Goal: Task Accomplishment & Management: Complete application form

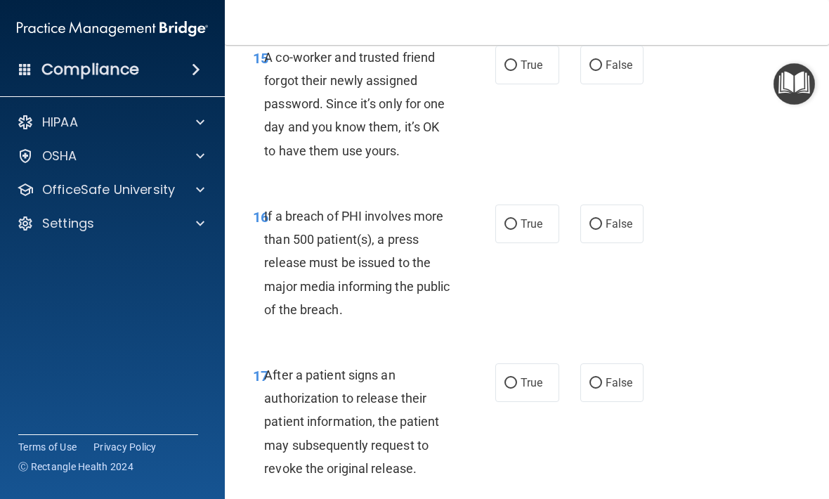
scroll to position [2197, 0]
click at [702, 233] on div "16 If a breach of PHI involves more than 500 patient(s), a press release must b…" at bounding box center [526, 265] width 569 height 159
click at [610, 70] on label "False" at bounding box center [612, 64] width 64 height 39
click at [602, 70] on input "False" at bounding box center [595, 65] width 13 height 11
radio input "true"
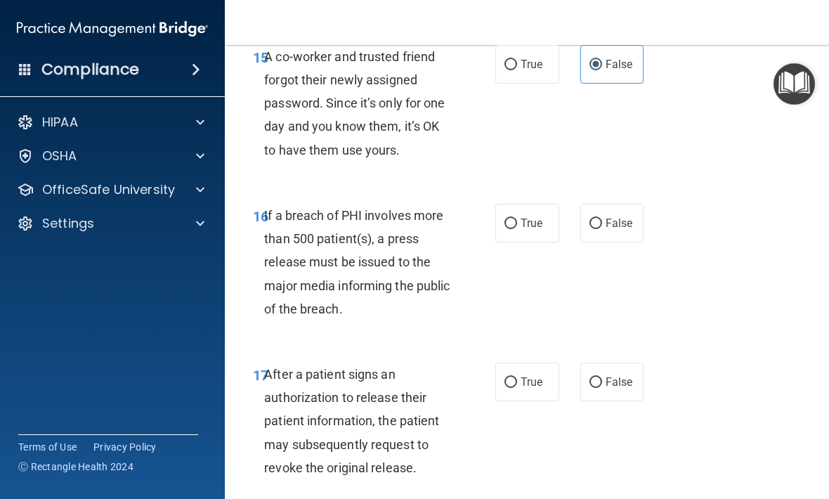
click at [642, 239] on label "False" at bounding box center [612, 223] width 64 height 39
click at [602, 229] on input "False" at bounding box center [595, 223] width 13 height 11
radio input "true"
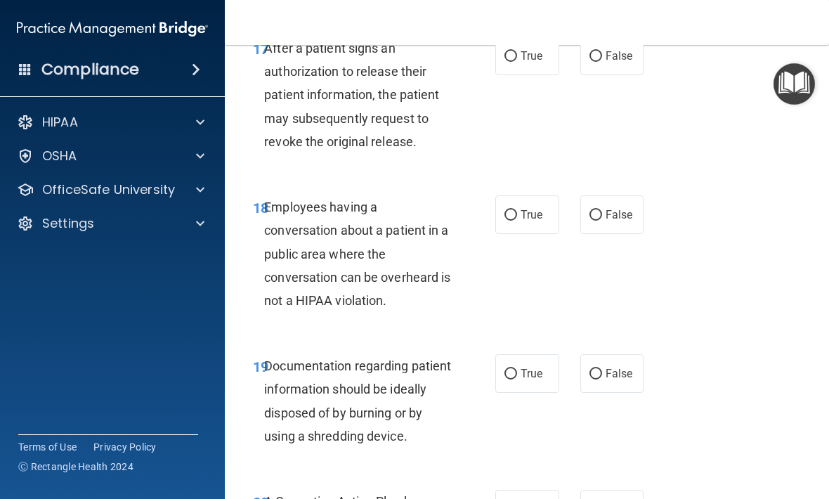
scroll to position [2525, 0]
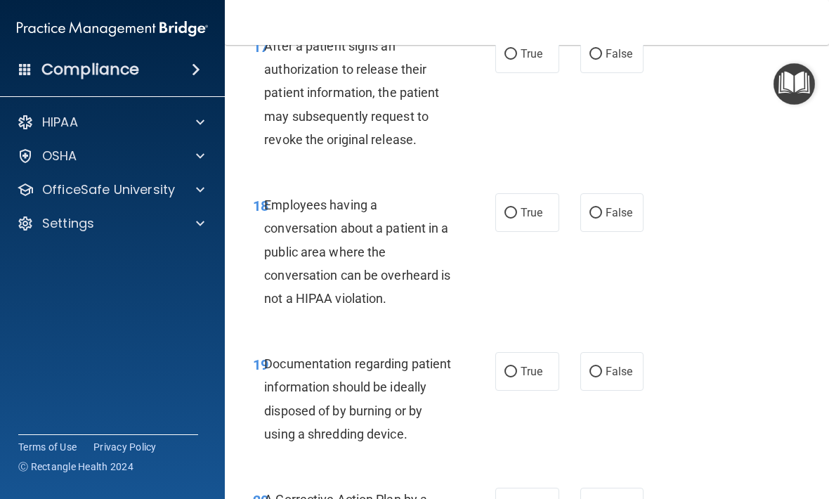
click at [515, 377] on input "True" at bounding box center [510, 372] width 13 height 11
radio input "true"
click at [537, 207] on label "True" at bounding box center [527, 212] width 64 height 39
click at [517, 208] on input "True" at bounding box center [510, 213] width 13 height 11
radio input "true"
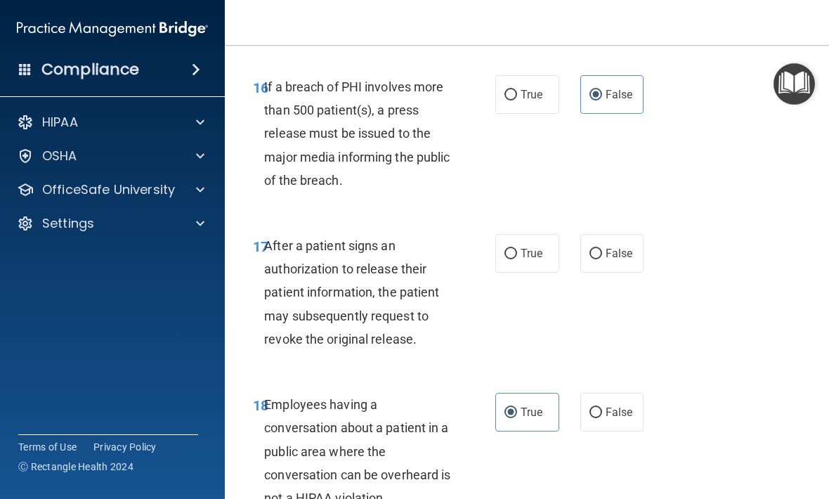
scroll to position [2323, 0]
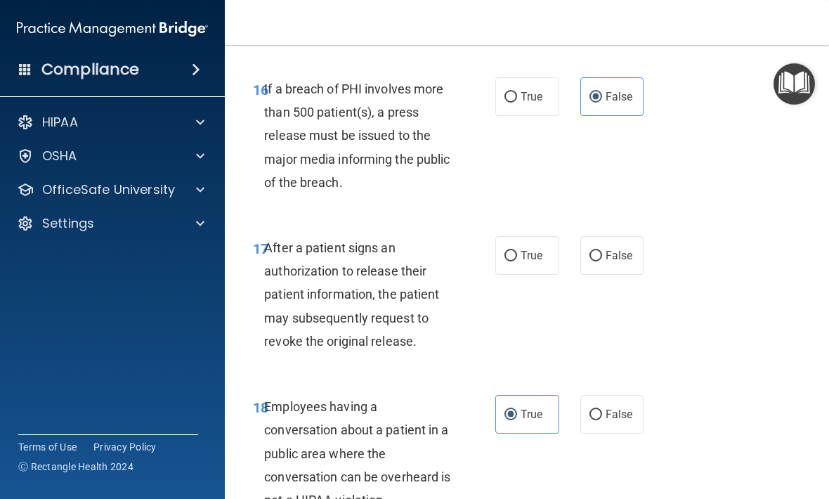
click at [784, 440] on div "18 Employees having a conversation about a patient in a public area where the c…" at bounding box center [526, 456] width 569 height 159
click at [545, 275] on label "True" at bounding box center [527, 255] width 64 height 39
click at [517, 261] on input "True" at bounding box center [510, 256] width 13 height 11
radio input "true"
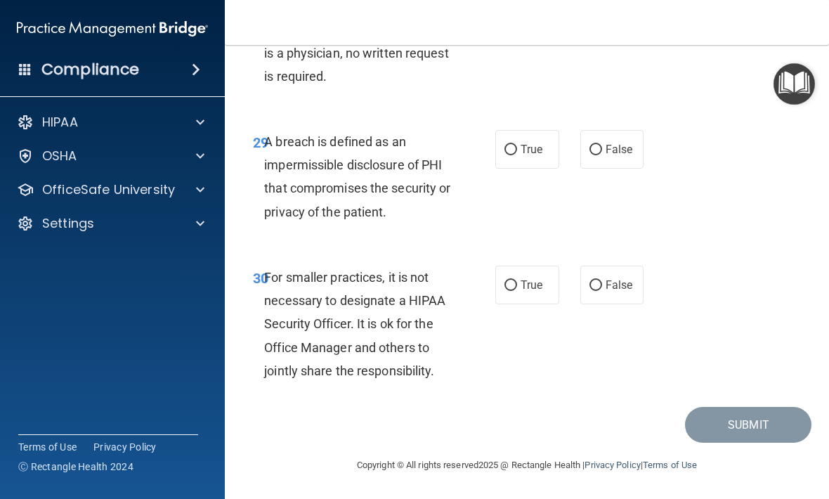
scroll to position [4451, 0]
click at [490, 291] on div "30 For smaller practices, it is not necessary to designate a HIPAA Security Off…" at bounding box center [374, 328] width 285 height 124
click at [526, 304] on label "True" at bounding box center [527, 285] width 64 height 39
click at [517, 291] on input "True" at bounding box center [510, 285] width 13 height 11
radio input "true"
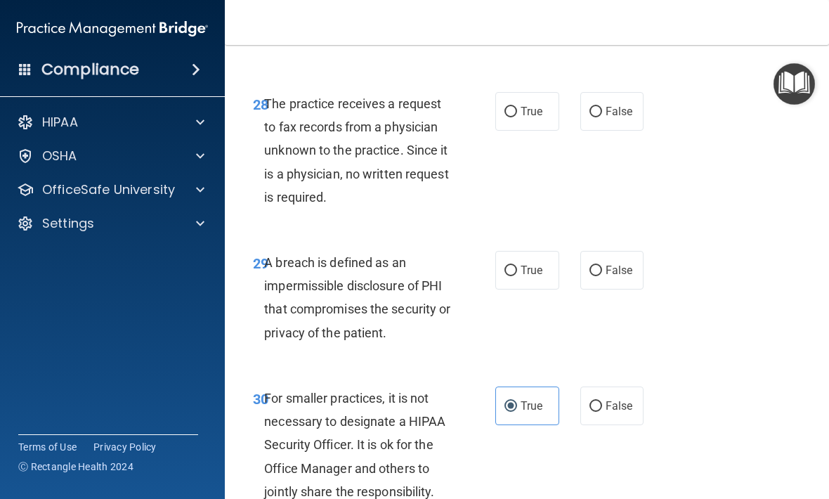
scroll to position [4307, 0]
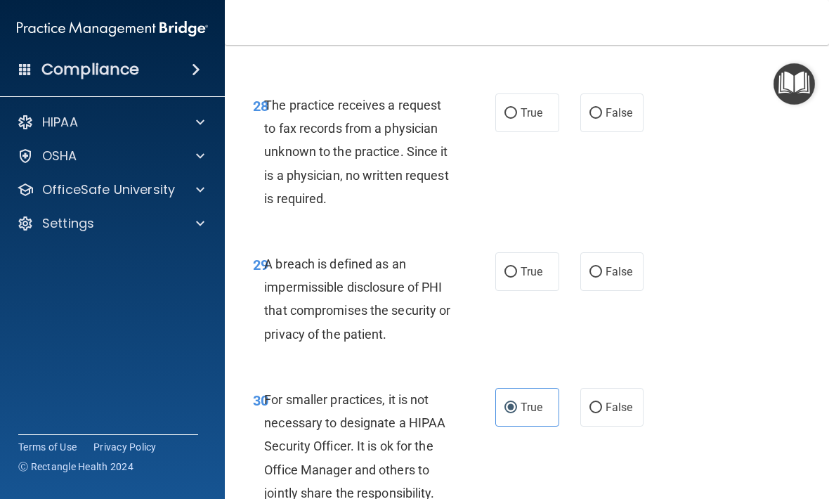
click at [609, 278] on span "False" at bounding box center [619, 271] width 27 height 13
click at [602, 278] on input "False" at bounding box center [595, 272] width 13 height 11
radio input "true"
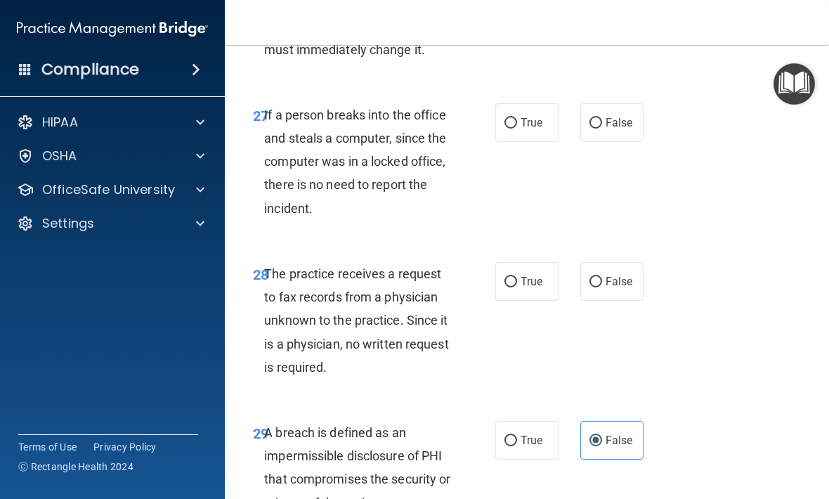
scroll to position [4137, 0]
click at [613, 289] on span "False" at bounding box center [619, 281] width 27 height 13
click at [602, 288] on input "False" at bounding box center [595, 283] width 13 height 11
radio input "true"
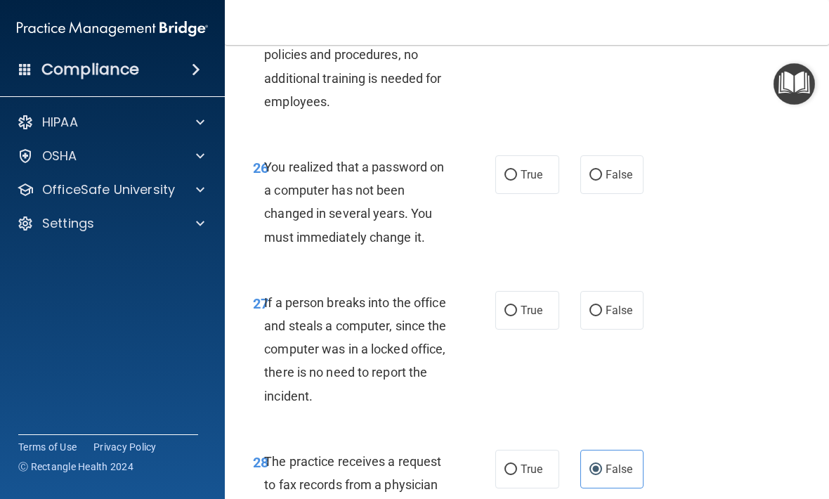
scroll to position [3951, 0]
click at [622, 316] on span "False" at bounding box center [619, 309] width 27 height 13
click at [602, 315] on input "False" at bounding box center [595, 310] width 13 height 11
radio input "true"
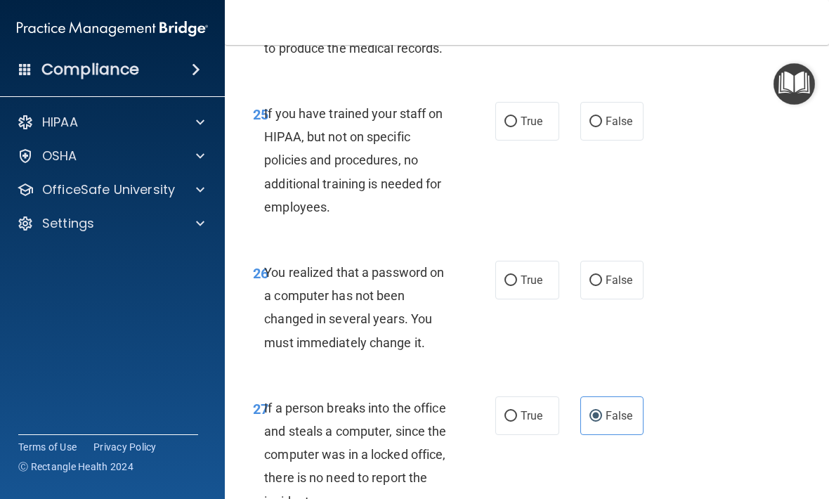
scroll to position [3846, 0]
click at [612, 299] on label "False" at bounding box center [612, 279] width 64 height 39
click at [602, 285] on input "False" at bounding box center [595, 280] width 13 height 11
radio input "true"
click at [597, 131] on label "False" at bounding box center [612, 120] width 64 height 39
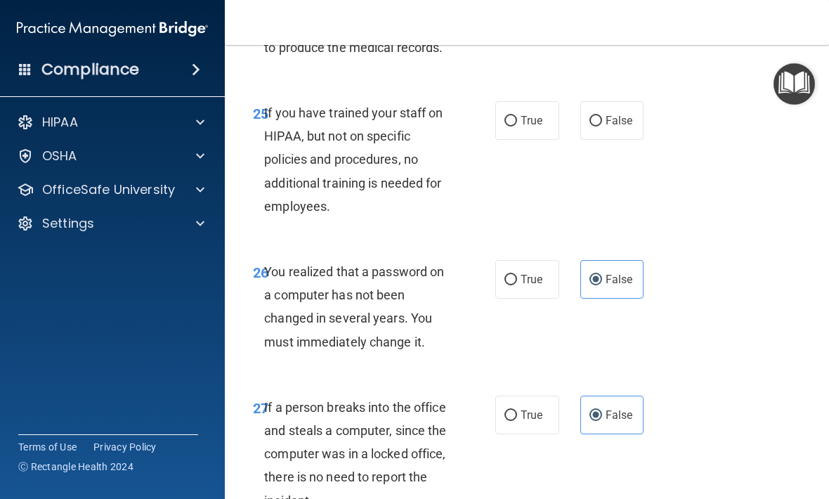
click at [597, 126] on input "False" at bounding box center [595, 121] width 13 height 11
radio input "true"
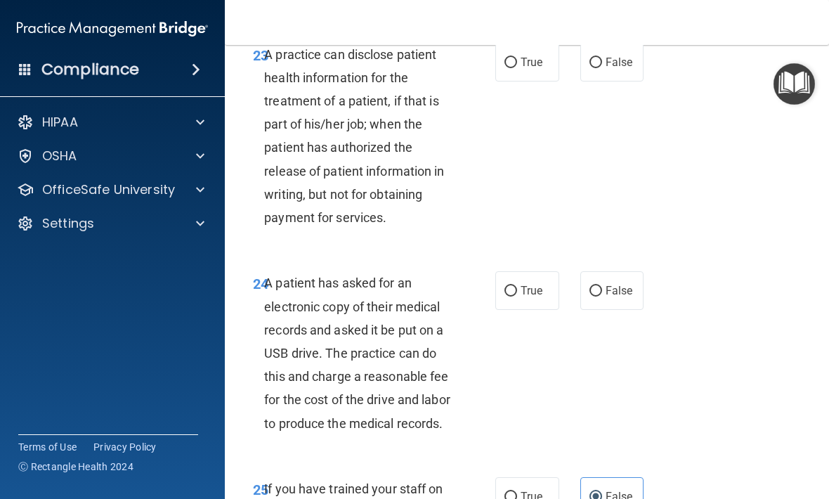
scroll to position [3475, 0]
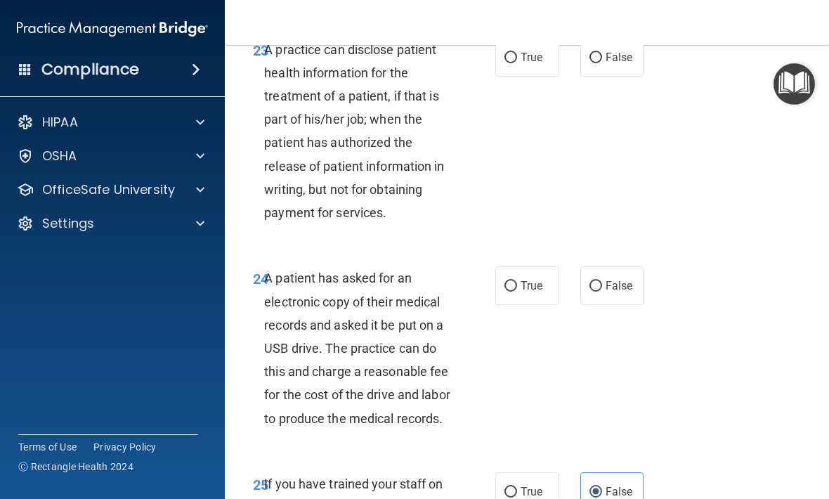
click at [526, 305] on label "True" at bounding box center [527, 285] width 64 height 39
click at [517, 292] on input "True" at bounding box center [510, 286] width 13 height 11
radio input "true"
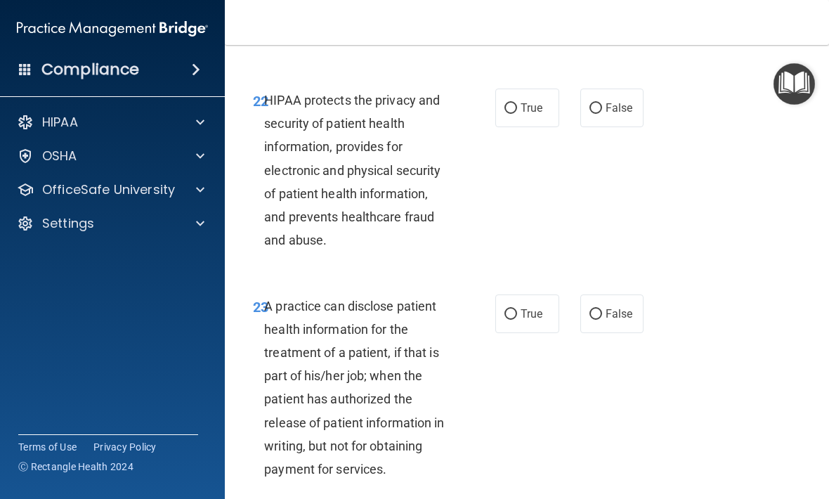
scroll to position [3229, 0]
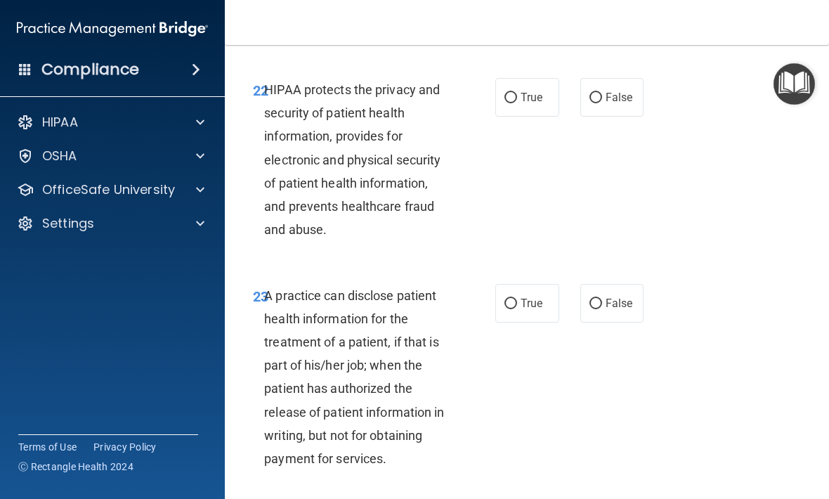
click at [529, 310] on span "True" at bounding box center [532, 302] width 22 height 13
click at [517, 309] on input "True" at bounding box center [510, 304] width 13 height 11
radio input "true"
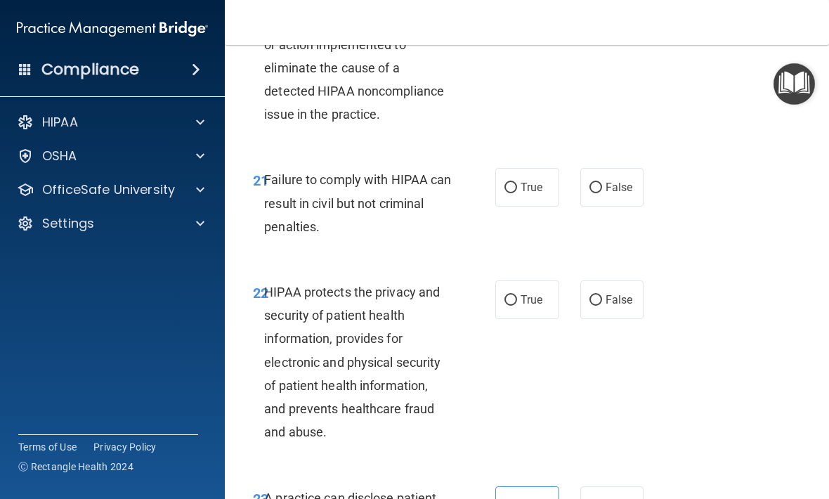
scroll to position [3026, 0]
click at [535, 307] on span "True" at bounding box center [532, 300] width 22 height 13
click at [517, 306] on input "True" at bounding box center [510, 301] width 13 height 11
radio input "true"
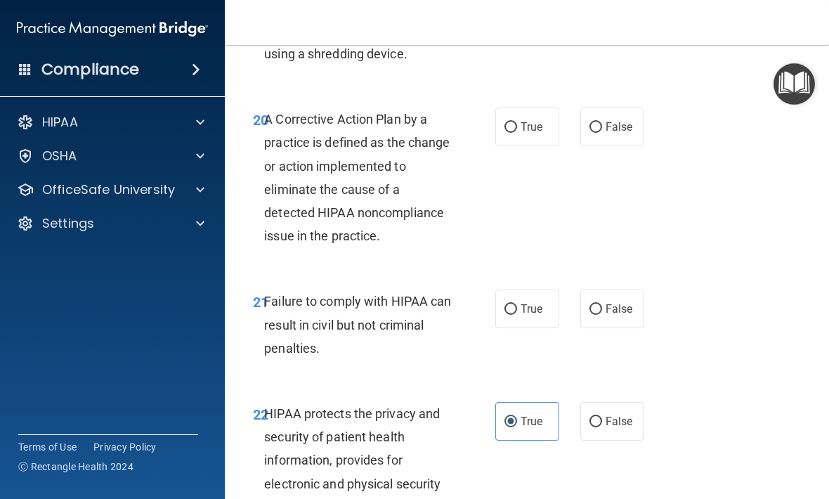
scroll to position [2900, 0]
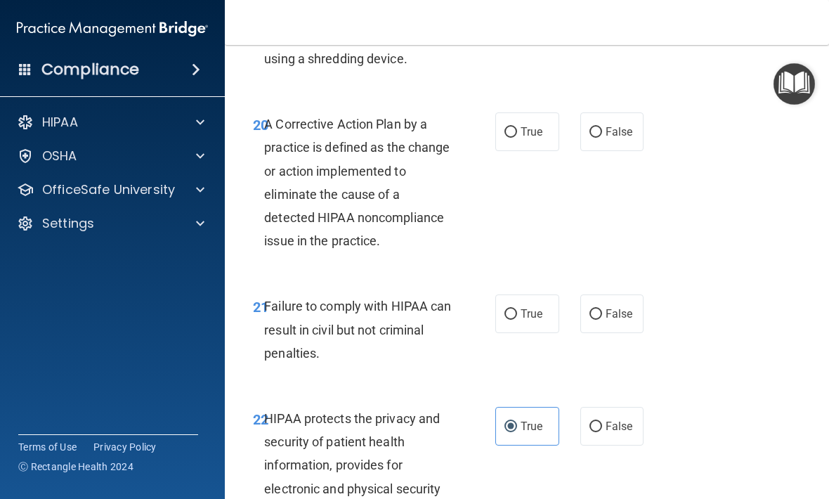
click at [525, 320] on span "True" at bounding box center [532, 313] width 22 height 13
click at [517, 320] on input "True" at bounding box center [510, 314] width 13 height 11
radio input "true"
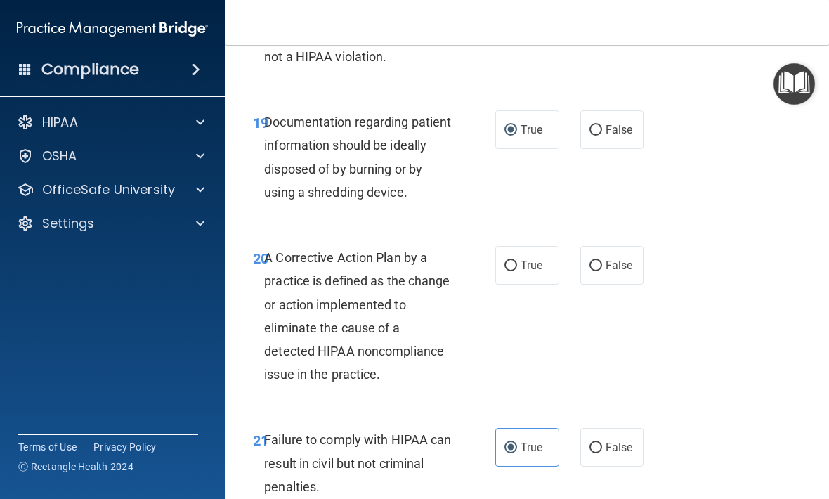
scroll to position [2766, 0]
click at [525, 267] on label "True" at bounding box center [527, 266] width 64 height 39
click at [517, 267] on input "True" at bounding box center [510, 266] width 13 height 11
radio input "true"
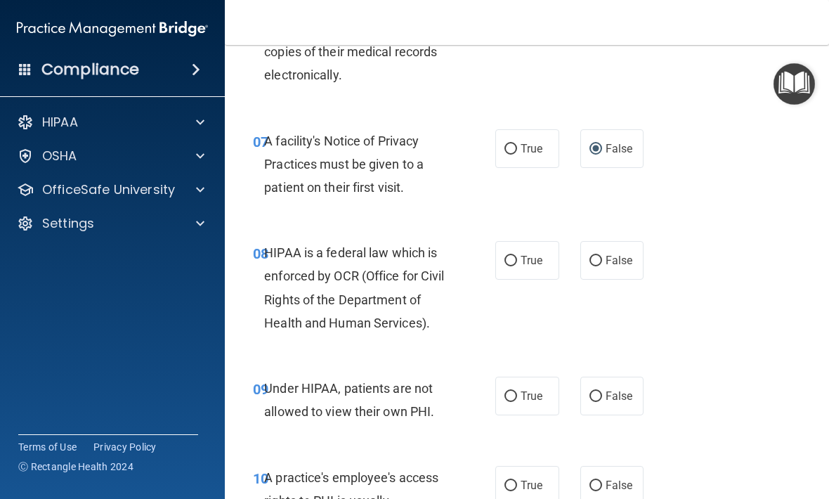
scroll to position [1021, 0]
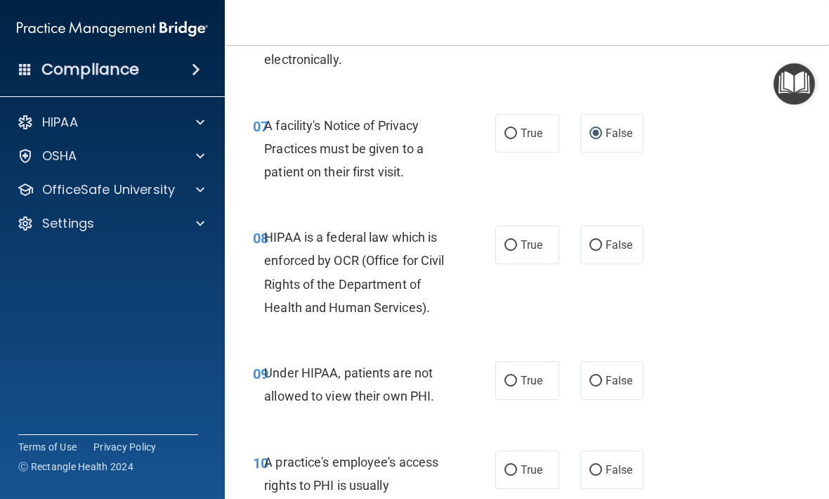
click at [544, 264] on label "True" at bounding box center [527, 245] width 64 height 39
click at [517, 251] on input "True" at bounding box center [510, 245] width 13 height 11
radio input "true"
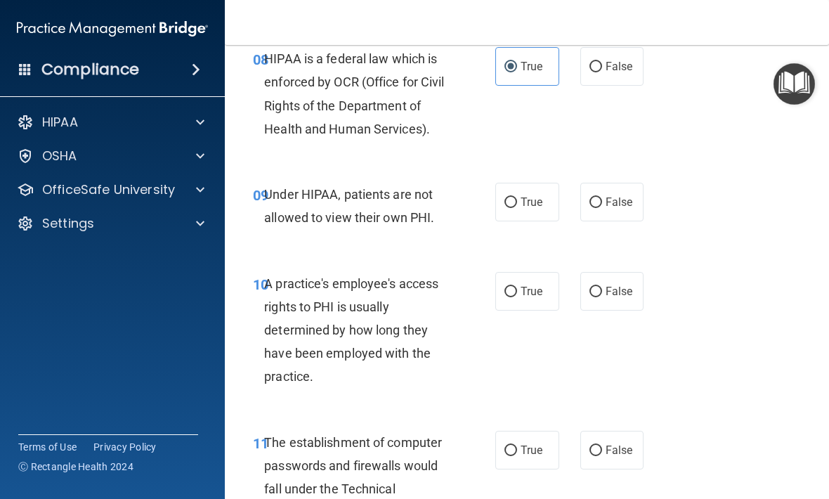
scroll to position [1201, 0]
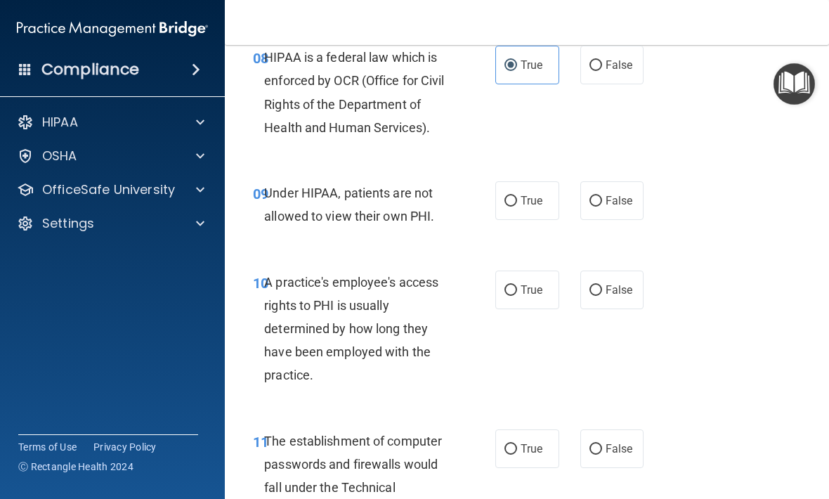
click at [623, 207] on span "False" at bounding box center [619, 200] width 27 height 13
click at [602, 207] on input "False" at bounding box center [595, 201] width 13 height 11
radio input "true"
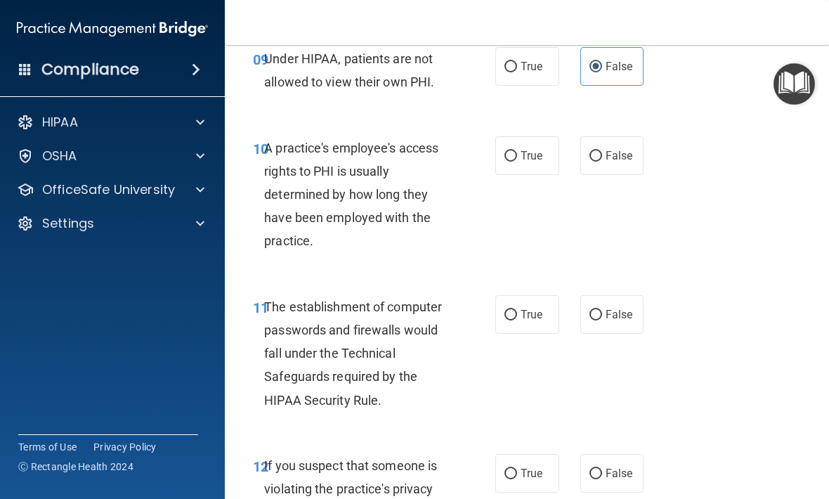
scroll to position [1336, 0]
click at [549, 174] on label "True" at bounding box center [527, 155] width 64 height 39
click at [517, 161] on input "True" at bounding box center [510, 155] width 13 height 11
radio input "true"
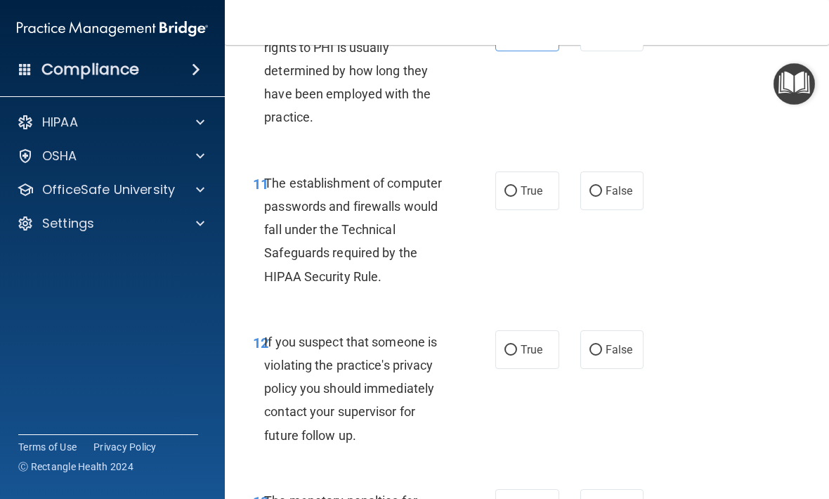
scroll to position [1458, 0]
click at [557, 195] on label "True" at bounding box center [527, 191] width 64 height 39
click at [517, 195] on input "True" at bounding box center [510, 192] width 13 height 11
radio input "true"
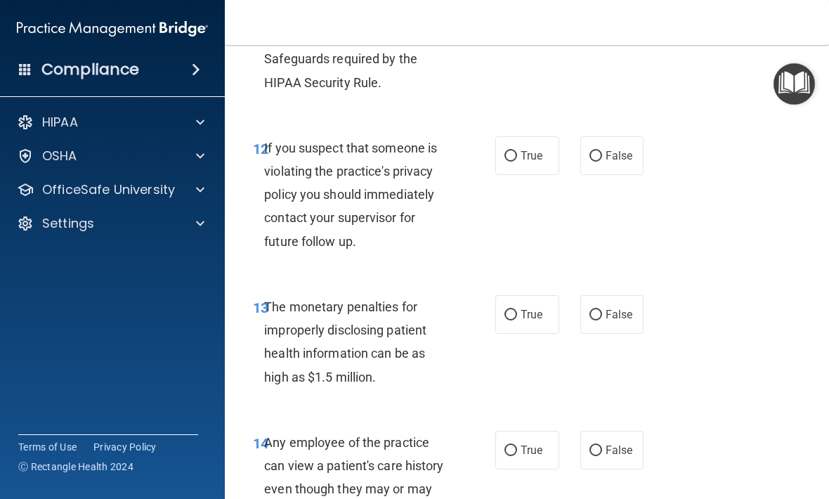
scroll to position [1654, 0]
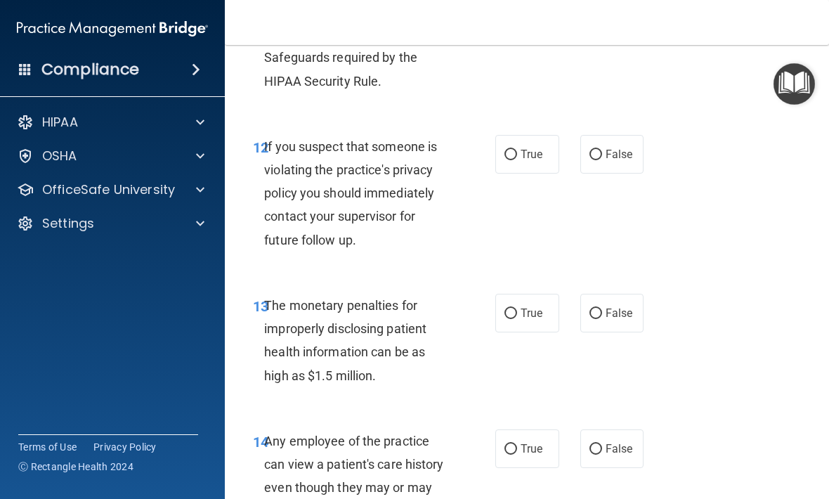
click at [528, 174] on label "True" at bounding box center [527, 154] width 64 height 39
click at [517, 160] on input "True" at bounding box center [510, 155] width 13 height 11
radio input "true"
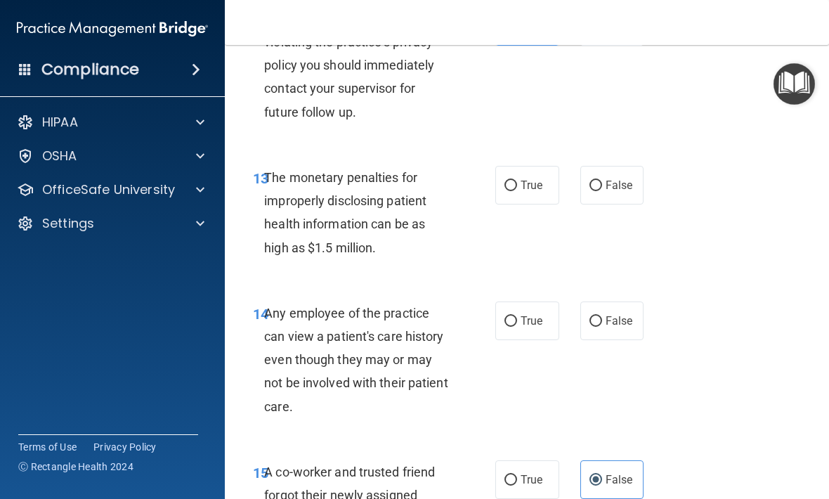
scroll to position [1782, 0]
click at [509, 190] on input "True" at bounding box center [510, 185] width 13 height 11
radio input "true"
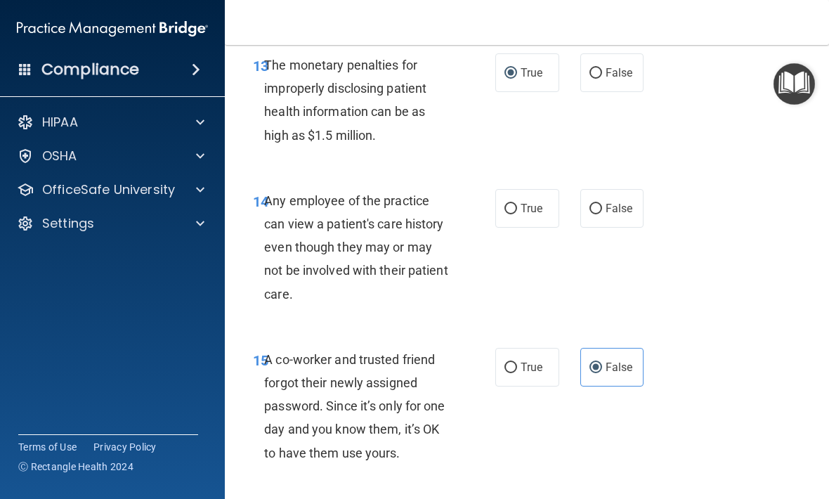
scroll to position [1895, 0]
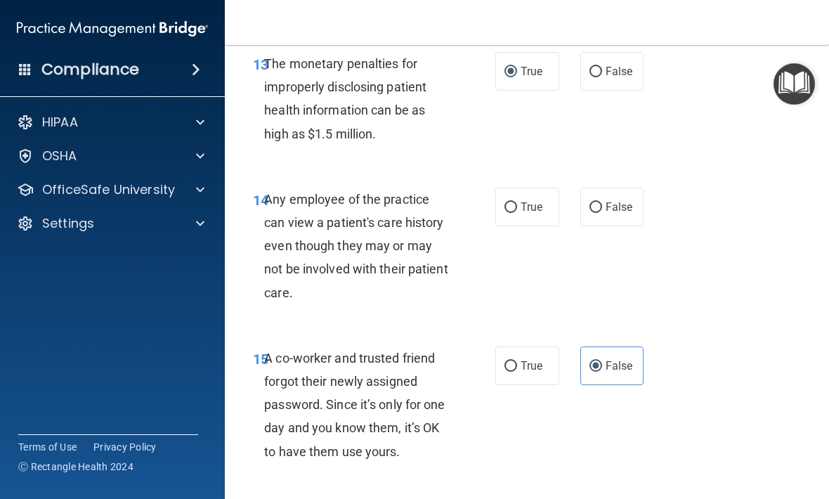
click at [528, 226] on label "True" at bounding box center [527, 207] width 64 height 39
click at [517, 213] on input "True" at bounding box center [510, 207] width 13 height 11
radio input "true"
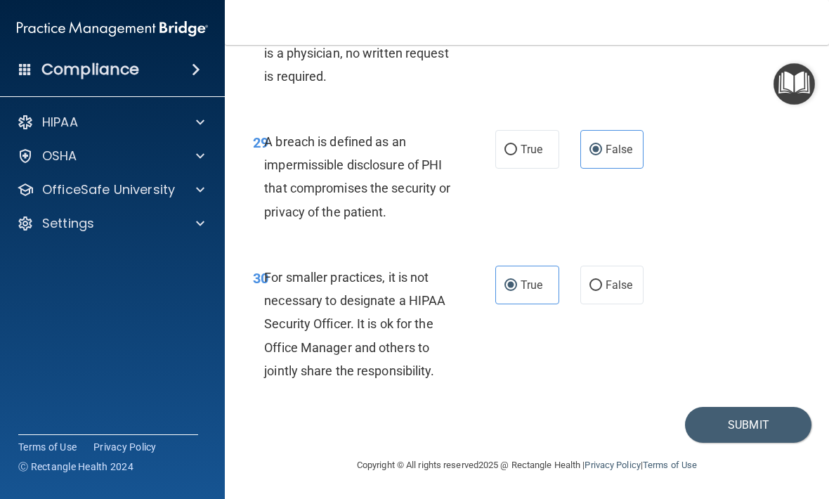
scroll to position [4451, 0]
click at [740, 440] on button "Submit" at bounding box center [748, 425] width 126 height 36
click at [759, 417] on button "Submit" at bounding box center [748, 425] width 126 height 36
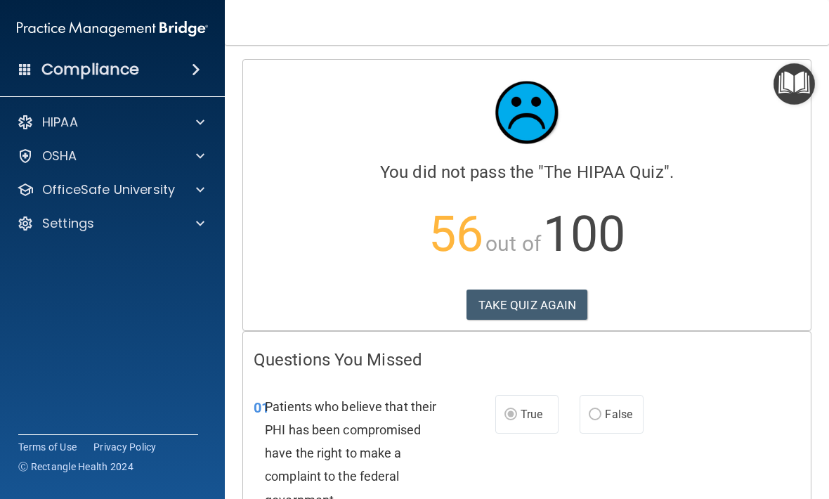
click at [501, 294] on button "TAKE QUIZ AGAIN" at bounding box center [527, 304] width 122 height 31
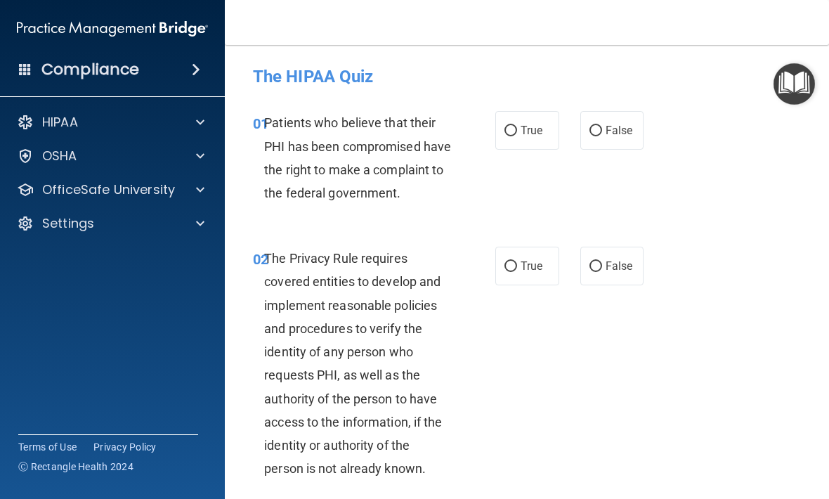
click at [502, 134] on label "True" at bounding box center [527, 130] width 64 height 39
click at [504, 134] on input "True" at bounding box center [510, 131] width 13 height 11
radio input "true"
click at [514, 148] on label "True" at bounding box center [527, 130] width 64 height 39
click at [514, 136] on input "True" at bounding box center [510, 131] width 13 height 11
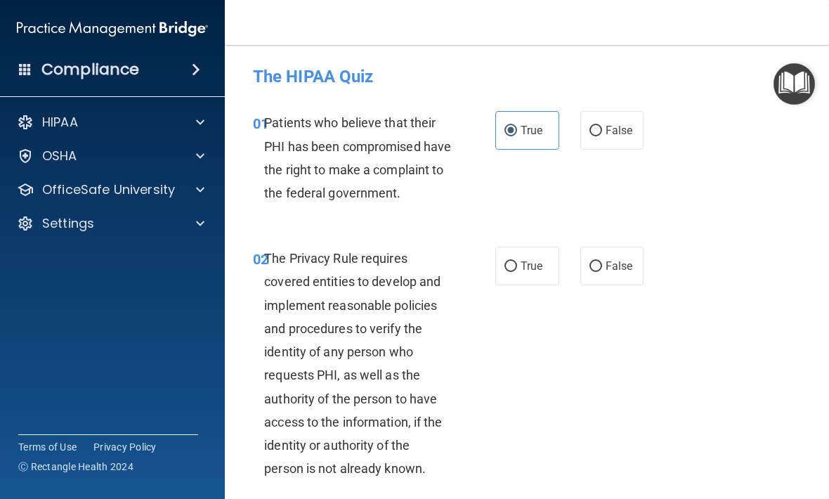
click at [520, 285] on label "True" at bounding box center [527, 266] width 64 height 39
click at [517, 272] on input "True" at bounding box center [510, 266] width 13 height 11
radio input "true"
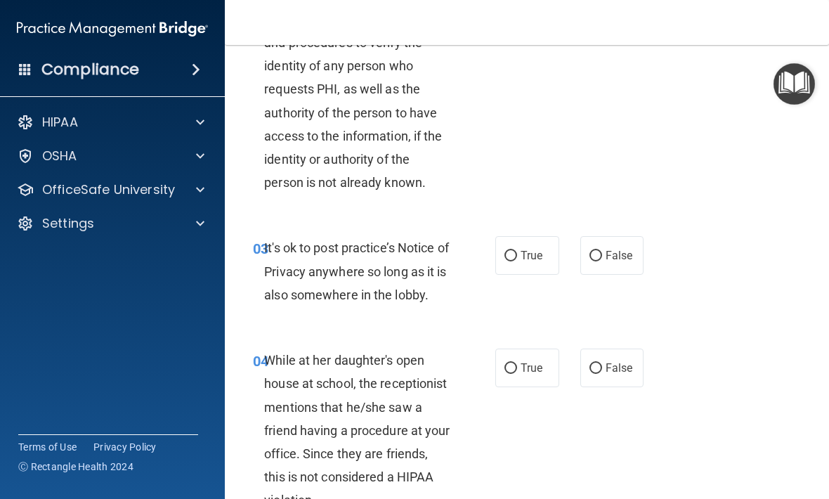
scroll to position [287, 0]
click at [606, 274] on label "False" at bounding box center [612, 254] width 64 height 39
click at [602, 261] on input "False" at bounding box center [595, 255] width 13 height 11
radio input "true"
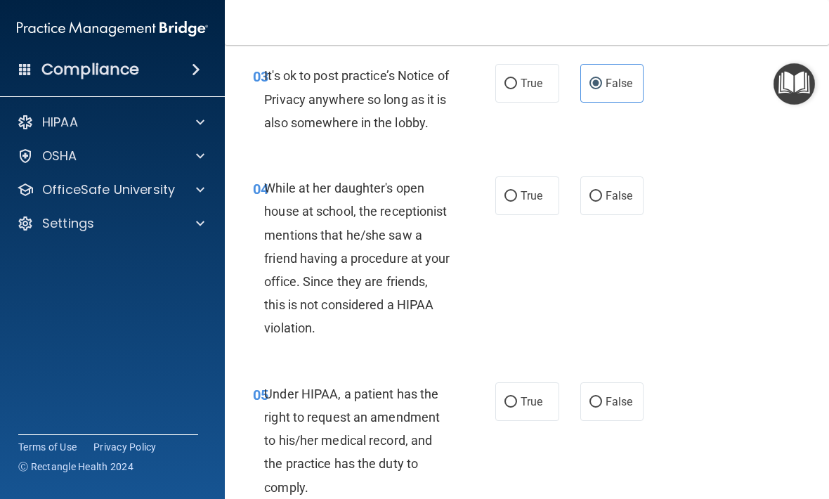
scroll to position [460, 0]
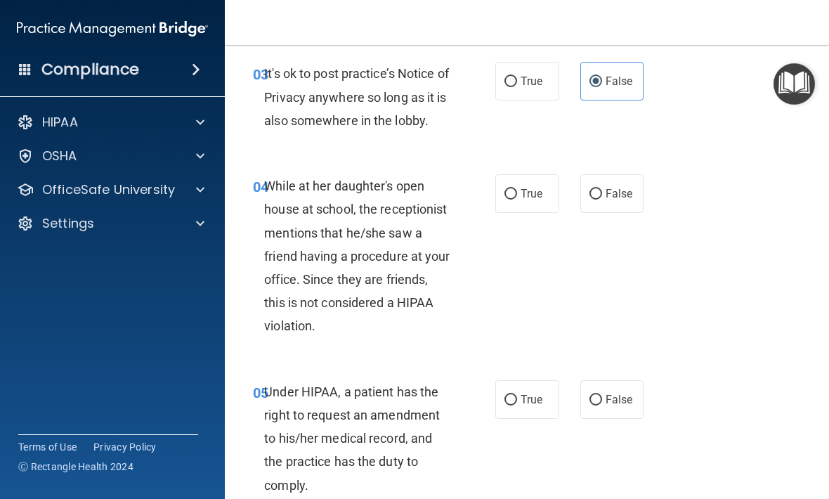
click at [601, 202] on label "False" at bounding box center [612, 193] width 64 height 39
click at [601, 200] on input "False" at bounding box center [595, 194] width 13 height 11
radio input "true"
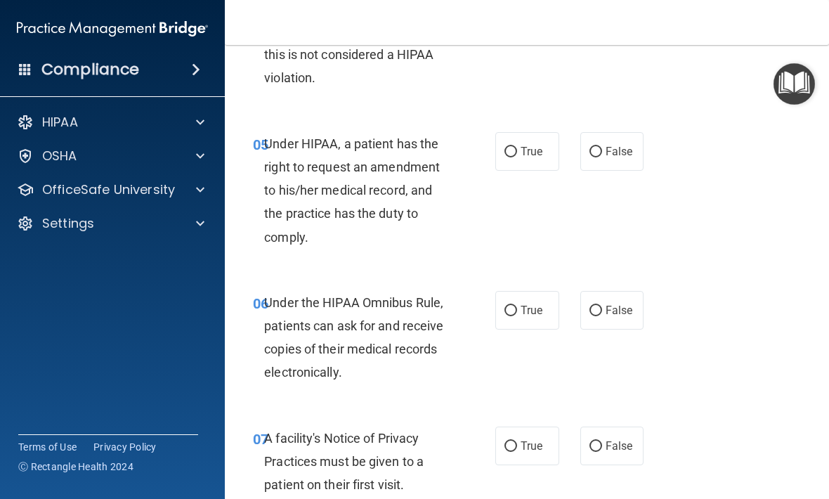
scroll to position [716, 0]
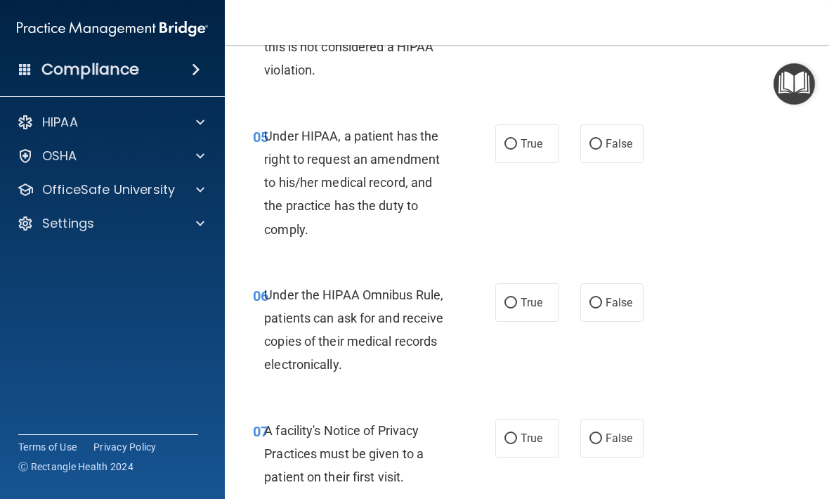
click at [630, 163] on label "False" at bounding box center [612, 143] width 64 height 39
click at [602, 150] on input "False" at bounding box center [595, 144] width 13 height 11
radio input "true"
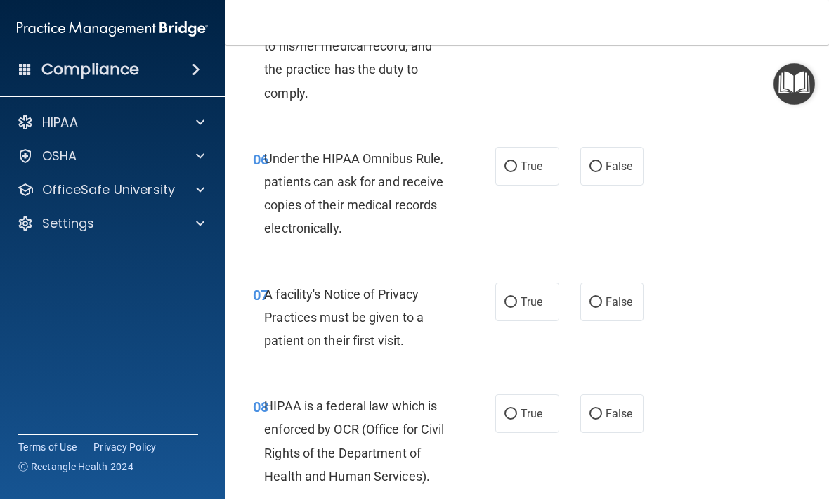
scroll to position [854, 0]
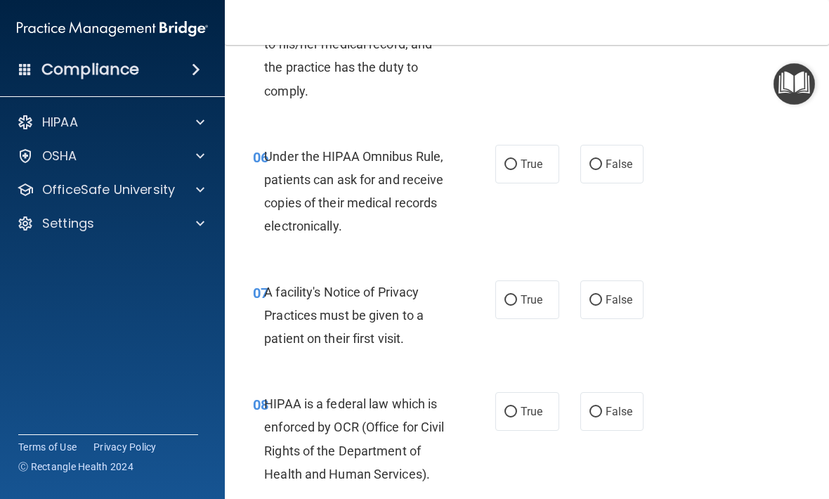
click at [508, 170] on input "True" at bounding box center [510, 164] width 13 height 11
radio input "true"
click at [510, 306] on input "True" at bounding box center [510, 300] width 13 height 11
radio input "true"
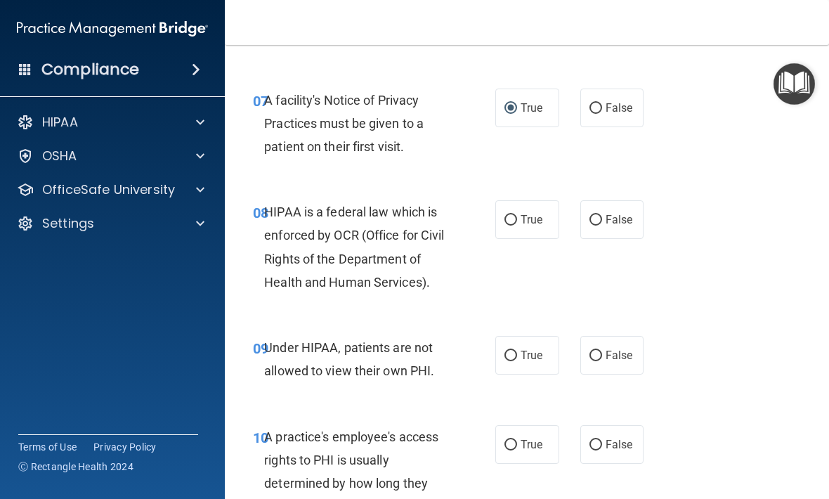
scroll to position [1048, 0]
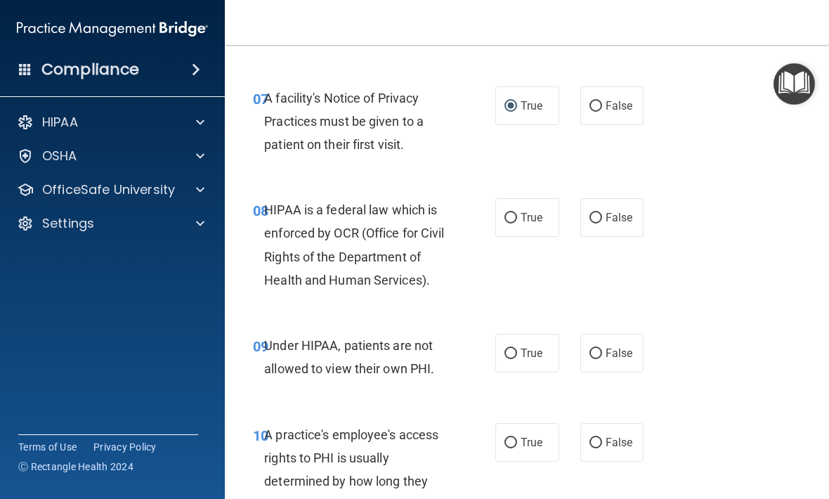
click at [516, 223] on input "True" at bounding box center [510, 218] width 13 height 11
radio input "true"
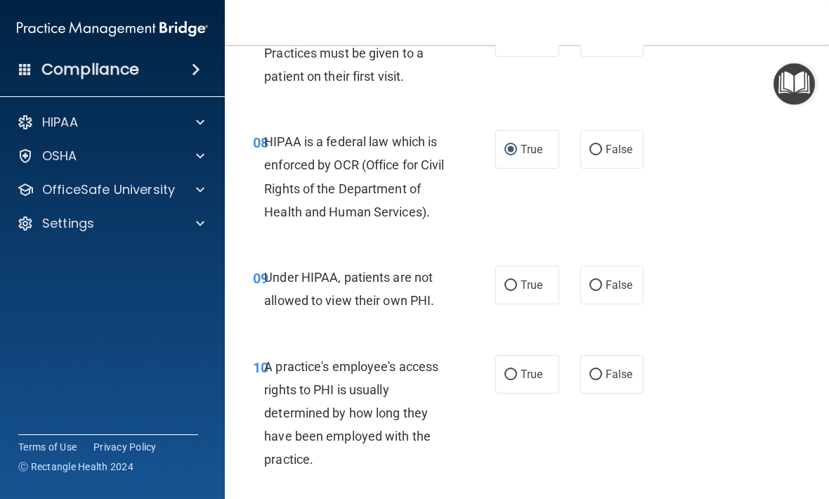
scroll to position [1117, 0]
click at [615, 304] on label "False" at bounding box center [612, 284] width 64 height 39
click at [602, 290] on input "False" at bounding box center [595, 285] width 13 height 11
radio input "true"
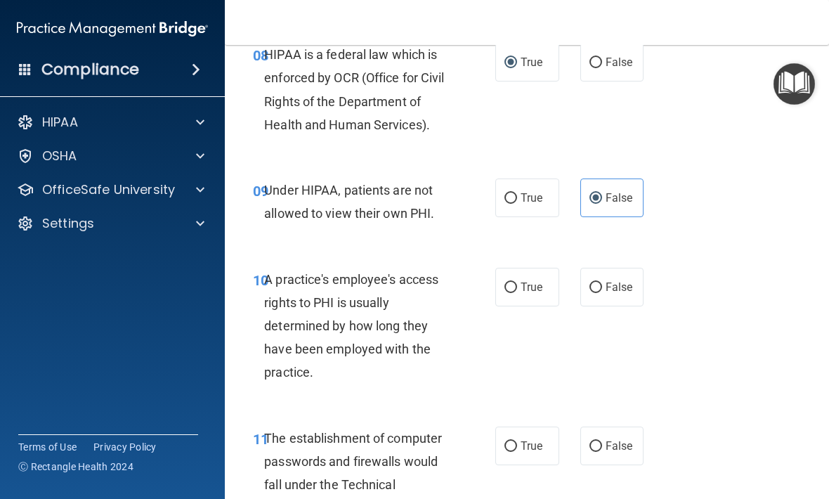
scroll to position [1224, 0]
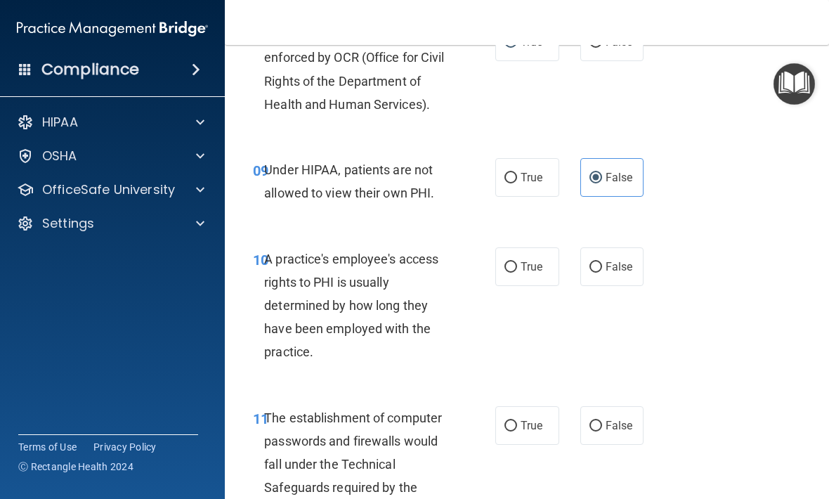
click at [620, 273] on span "False" at bounding box center [619, 266] width 27 height 13
click at [602, 273] on input "False" at bounding box center [595, 267] width 13 height 11
radio input "true"
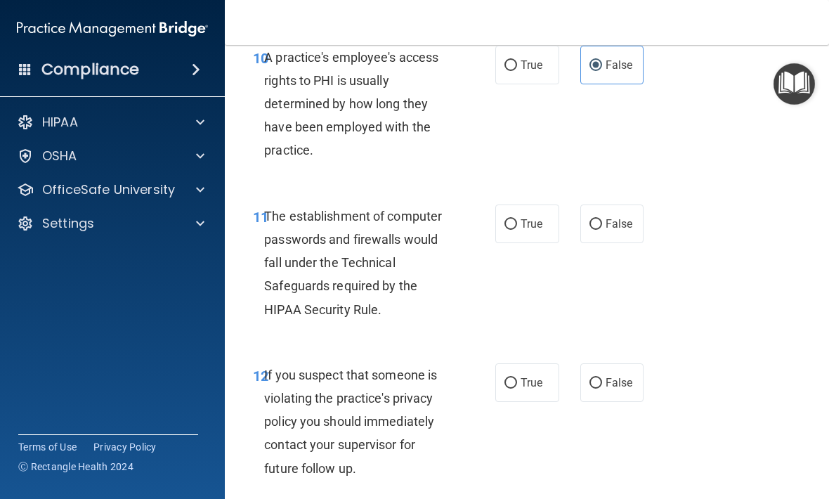
scroll to position [1426, 0]
click at [520, 242] on label "True" at bounding box center [527, 223] width 64 height 39
click at [517, 229] on input "True" at bounding box center [510, 223] width 13 height 11
radio input "true"
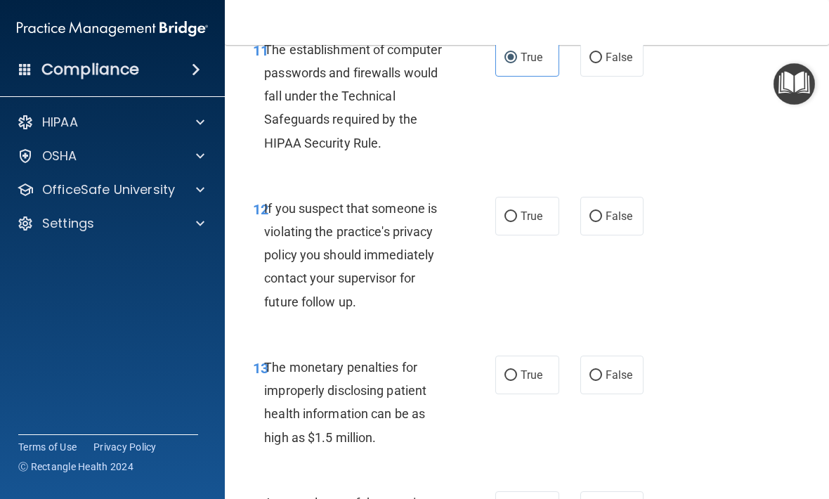
scroll to position [1593, 0]
click at [544, 235] on label "True" at bounding box center [527, 215] width 64 height 39
click at [517, 221] on input "True" at bounding box center [510, 216] width 13 height 11
radio input "true"
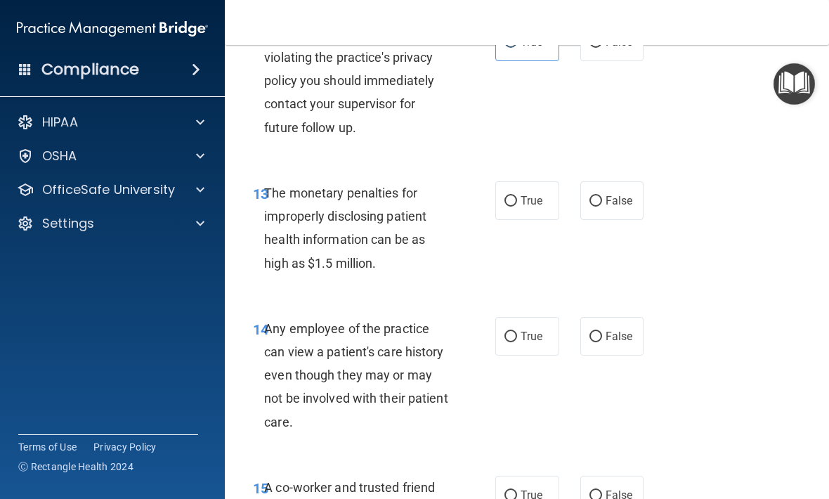
scroll to position [1767, 0]
click at [532, 219] on label "True" at bounding box center [527, 200] width 64 height 39
click at [517, 206] on input "True" at bounding box center [510, 200] width 13 height 11
radio input "true"
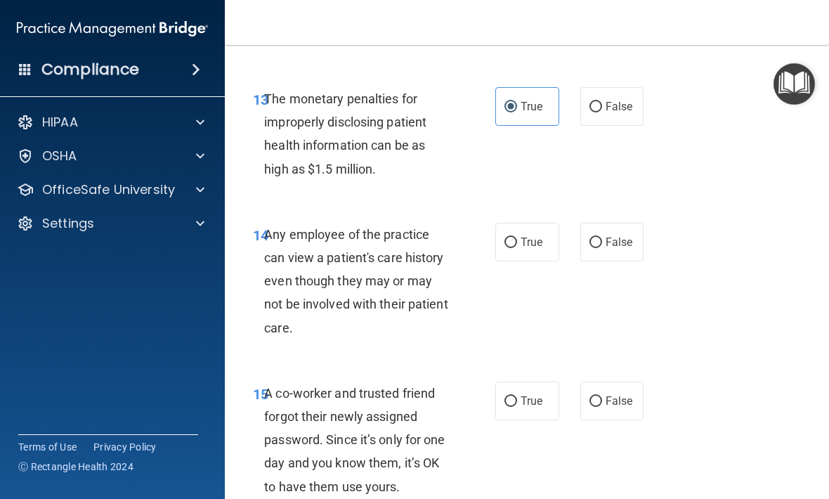
scroll to position [1862, 0]
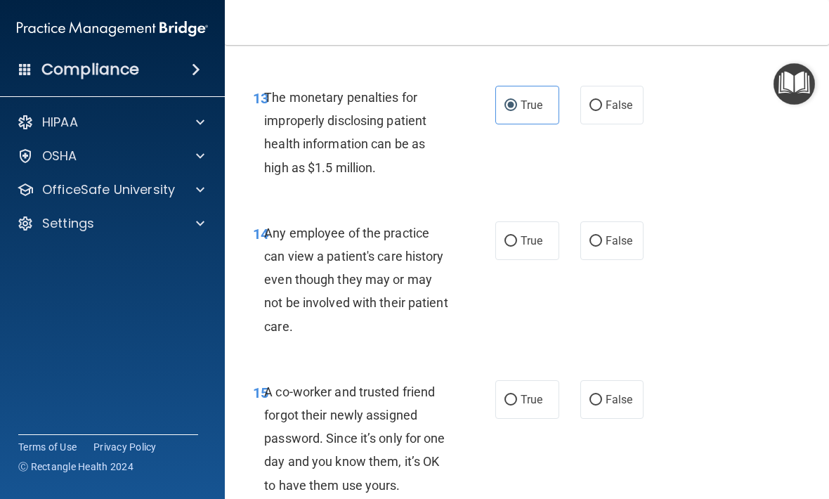
click at [598, 247] on input "False" at bounding box center [595, 241] width 13 height 11
radio input "true"
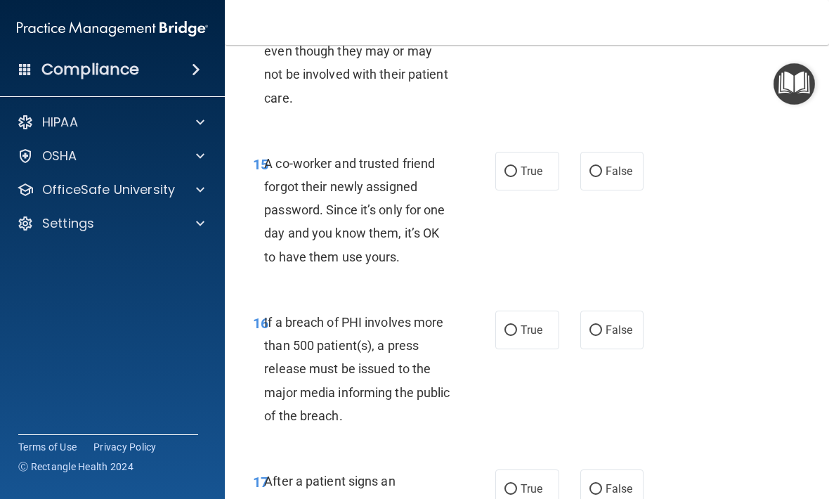
scroll to position [2092, 0]
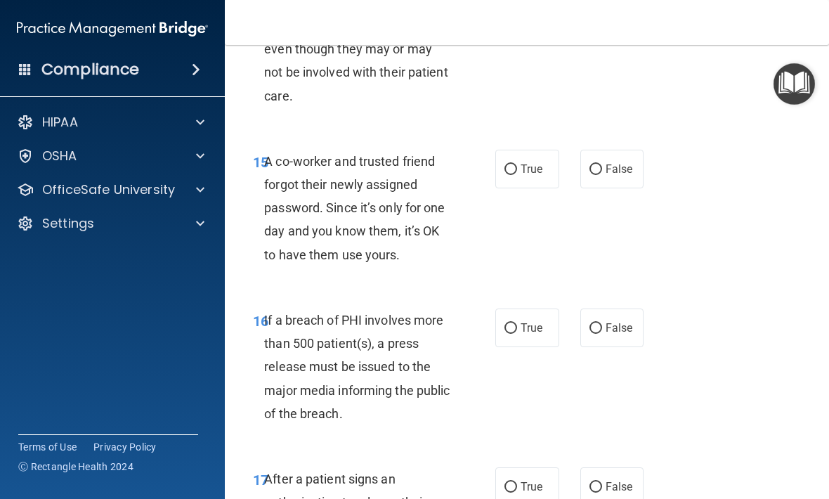
click at [596, 175] on input "False" at bounding box center [595, 169] width 13 height 11
radio input "true"
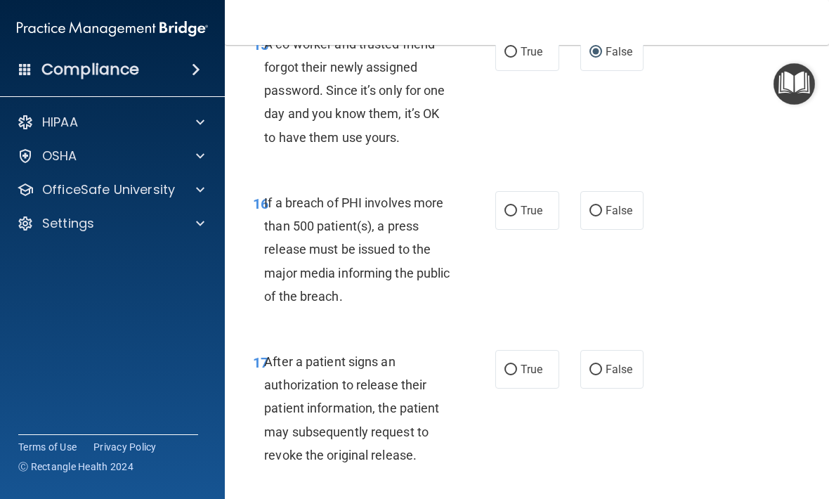
scroll to position [2210, 0]
click at [629, 216] on span "False" at bounding box center [619, 209] width 27 height 13
click at [602, 216] on input "False" at bounding box center [595, 210] width 13 height 11
radio input "true"
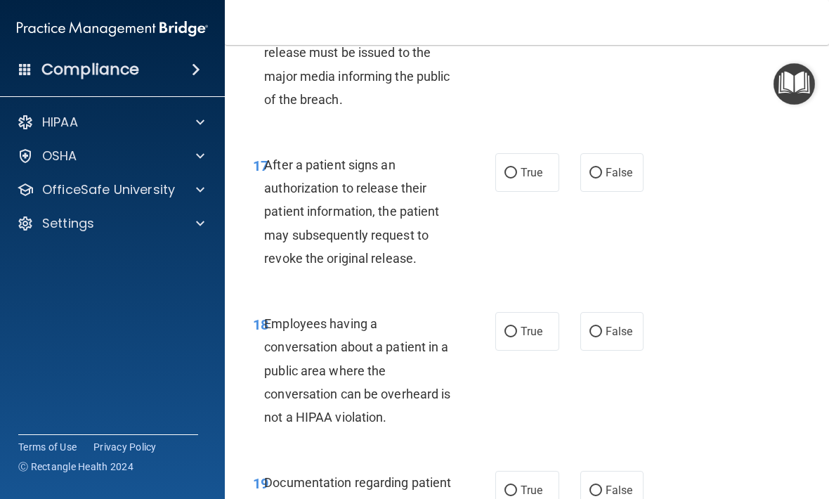
scroll to position [2408, 0]
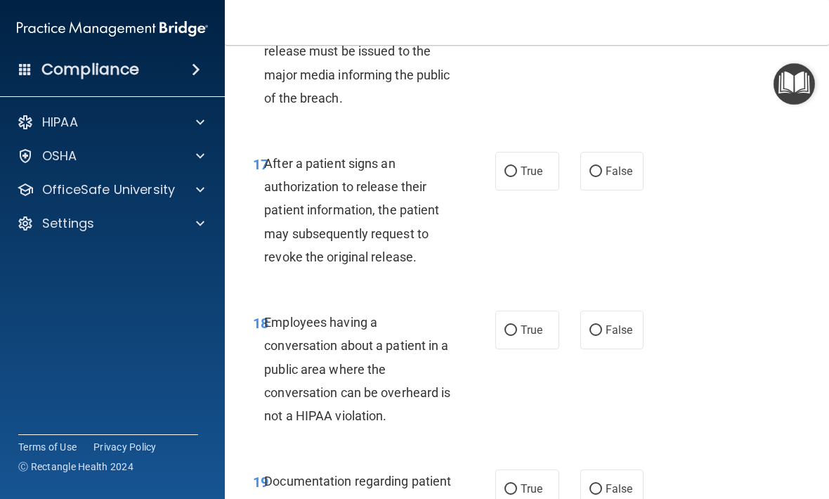
click at [535, 178] on span "True" at bounding box center [532, 170] width 22 height 13
click at [517, 177] on input "True" at bounding box center [510, 172] width 13 height 11
radio input "true"
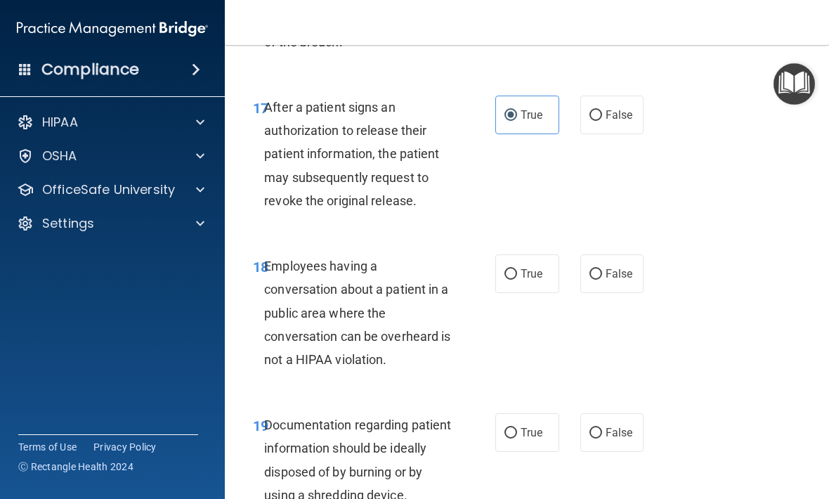
scroll to position [2467, 0]
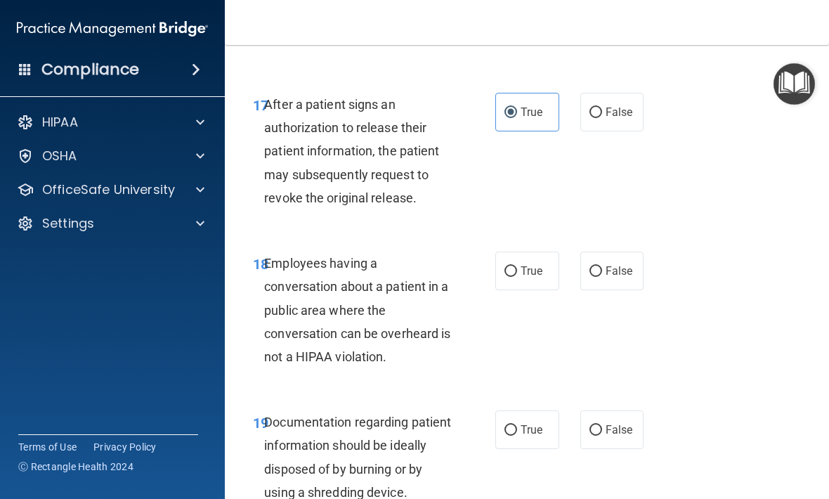
click at [621, 278] on span "False" at bounding box center [619, 270] width 27 height 13
click at [602, 277] on input "False" at bounding box center [595, 271] width 13 height 11
radio input "true"
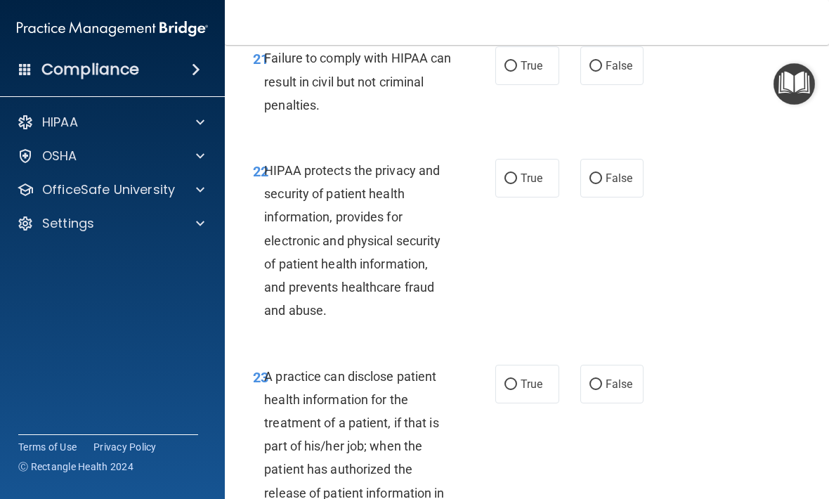
scroll to position [3147, 0]
click at [592, 404] on label "False" at bounding box center [612, 384] width 64 height 39
click at [592, 391] on input "False" at bounding box center [595, 385] width 13 height 11
radio input "true"
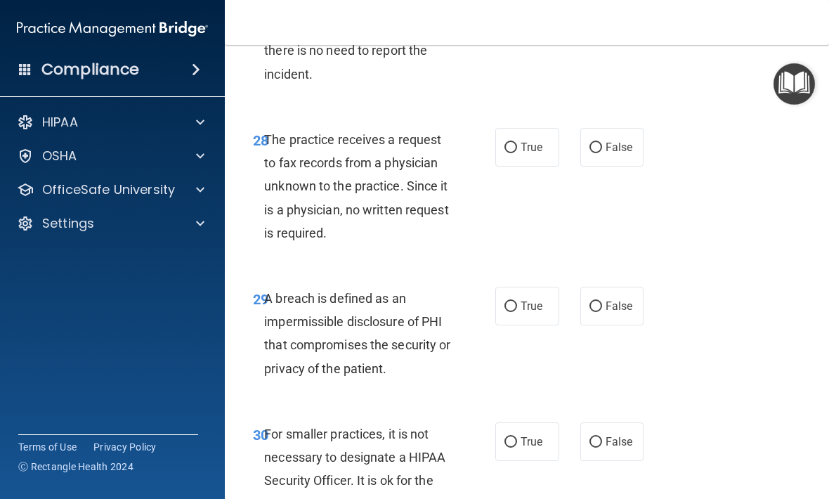
scroll to position [4274, 0]
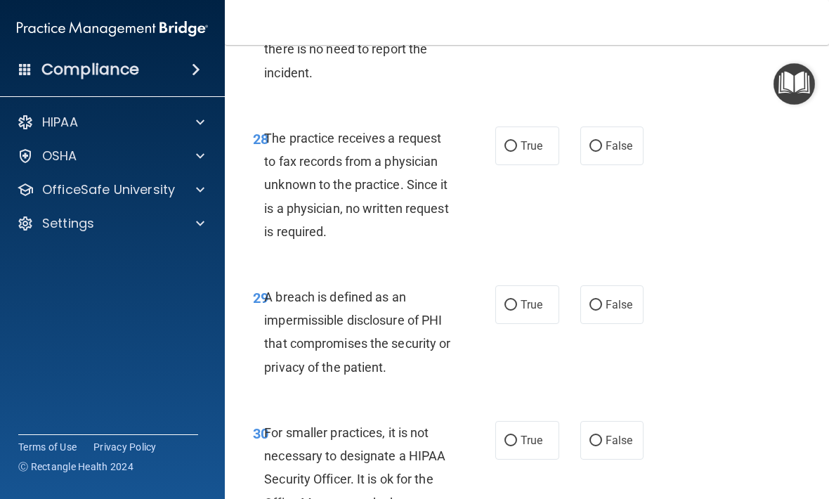
click at [515, 311] on input "True" at bounding box center [510, 305] width 13 height 11
radio input "true"
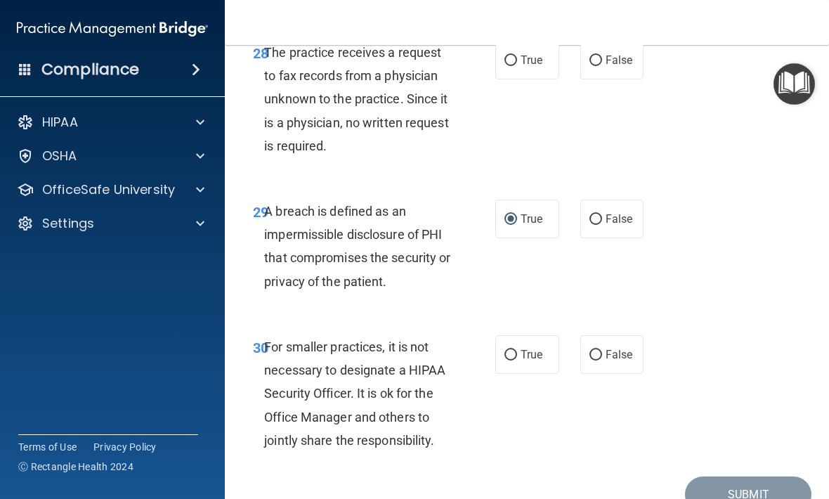
scroll to position [4360, 0]
click at [594, 360] on input "False" at bounding box center [595, 354] width 13 height 11
radio input "true"
click at [641, 359] on label "False" at bounding box center [612, 353] width 64 height 39
click at [602, 359] on input "False" at bounding box center [595, 354] width 13 height 11
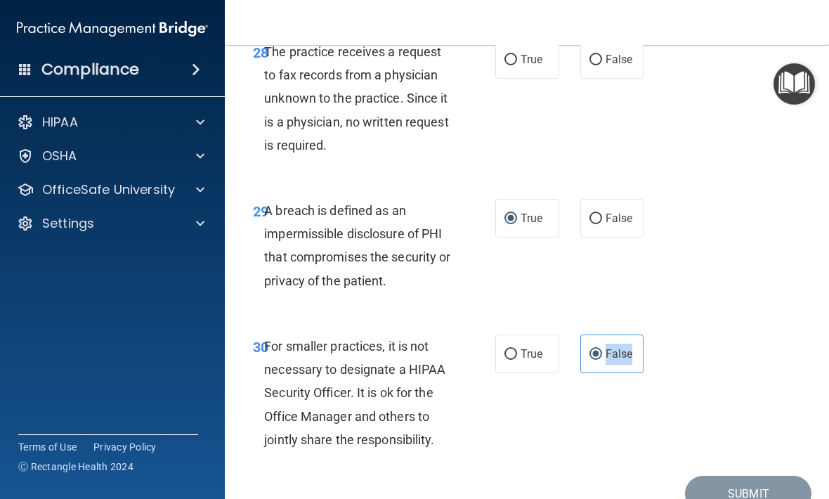
click at [716, 289] on div "29 A breach is defined as an impermissible disclosure of PHI that compromises t…" at bounding box center [526, 249] width 569 height 136
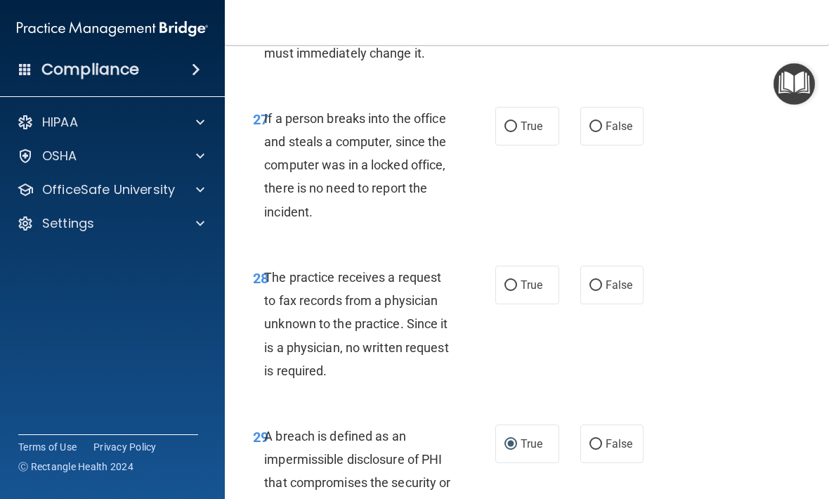
scroll to position [4161, 0]
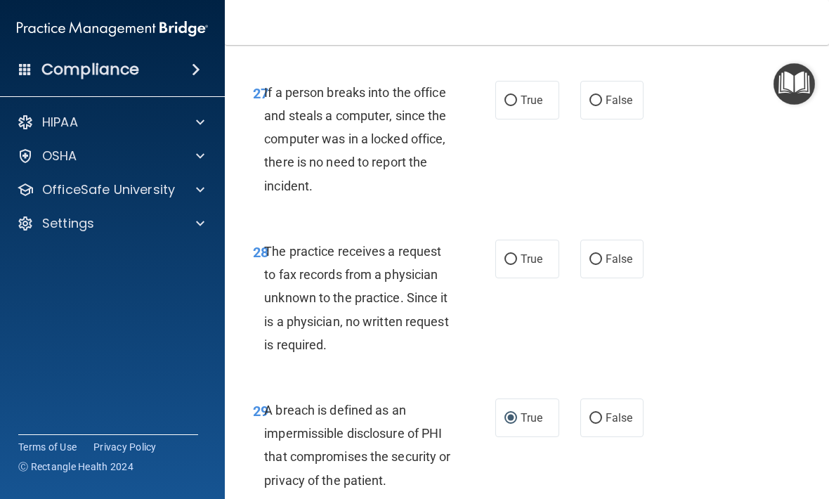
click at [552, 278] on label "True" at bounding box center [527, 259] width 64 height 39
click at [517, 265] on input "True" at bounding box center [510, 259] width 13 height 11
radio input "true"
click at [607, 278] on label "False" at bounding box center [612, 259] width 64 height 39
click at [602, 265] on input "False" at bounding box center [595, 259] width 13 height 11
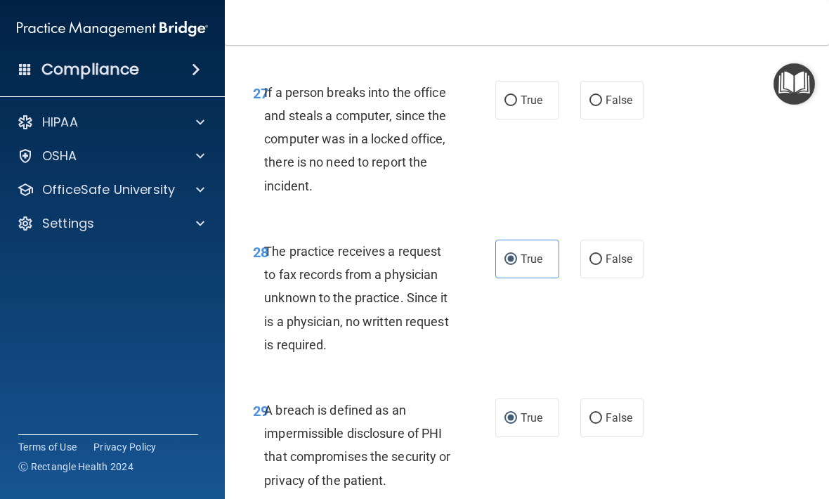
radio input "true"
radio input "false"
click at [620, 277] on label "False" at bounding box center [612, 259] width 64 height 39
click at [602, 265] on input "False" at bounding box center [595, 259] width 13 height 11
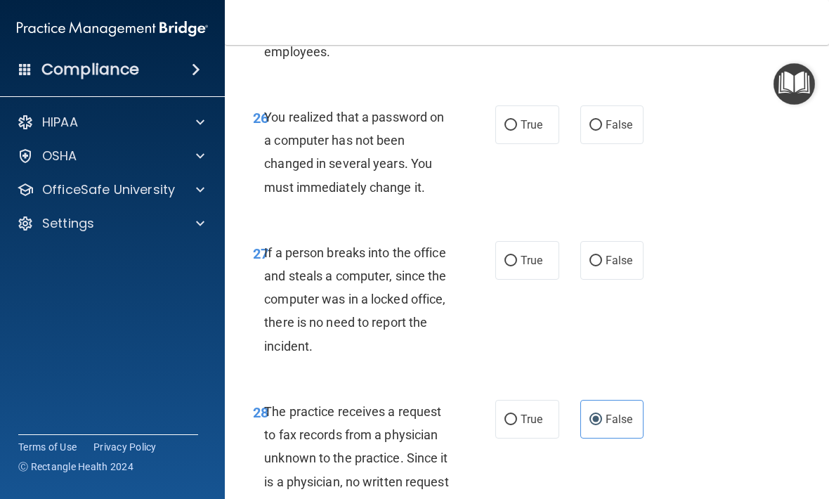
scroll to position [3999, 0]
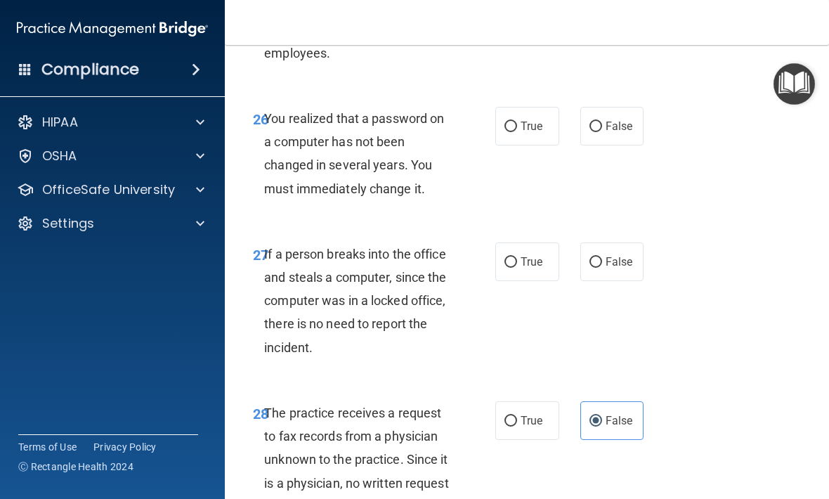
click at [616, 268] on span "False" at bounding box center [619, 261] width 27 height 13
click at [602, 268] on input "False" at bounding box center [595, 262] width 13 height 11
radio input "true"
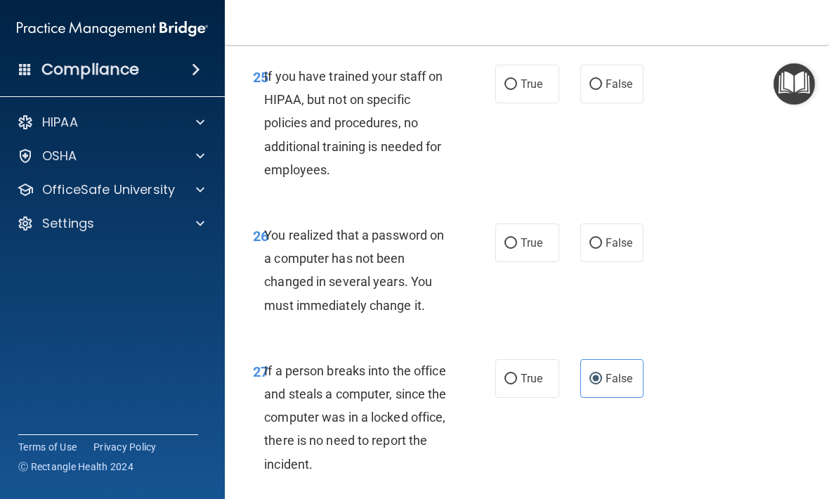
scroll to position [3881, 0]
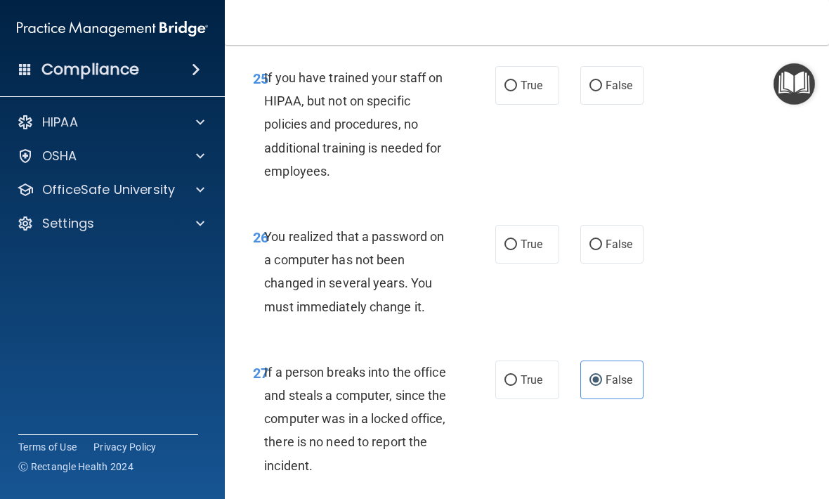
click at [624, 251] on span "False" at bounding box center [619, 243] width 27 height 13
click at [602, 250] on input "False" at bounding box center [595, 245] width 13 height 11
radio input "true"
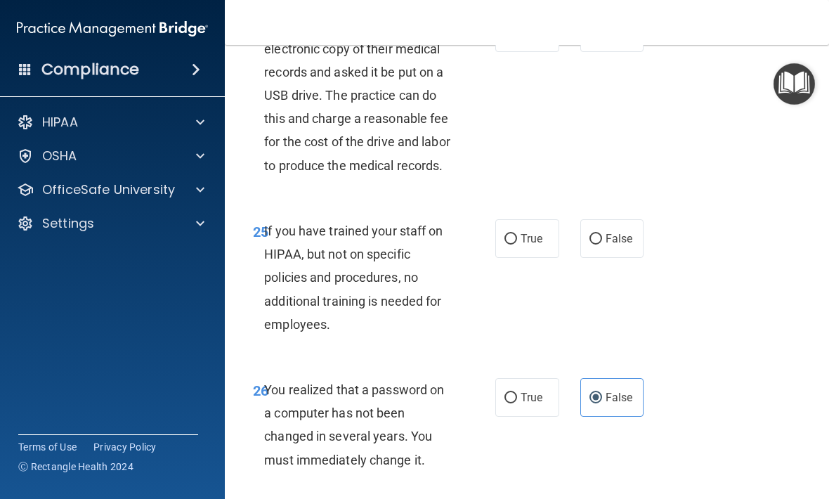
scroll to position [3726, 0]
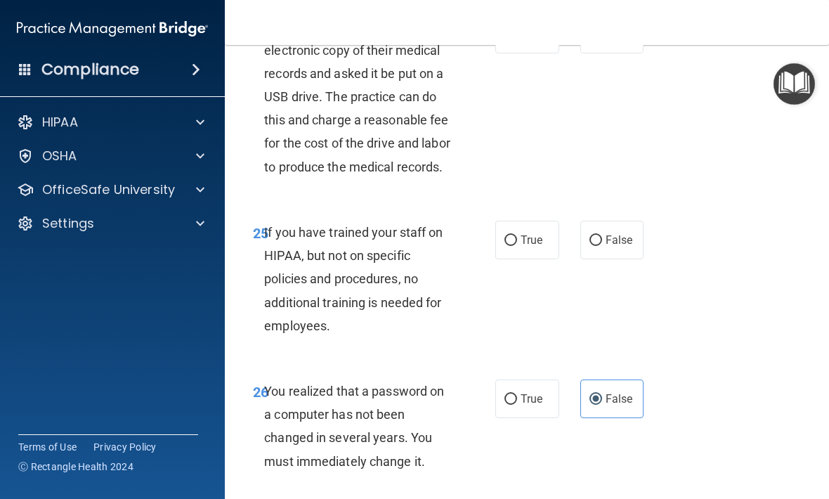
click at [615, 247] on span "False" at bounding box center [619, 239] width 27 height 13
click at [602, 246] on input "False" at bounding box center [595, 240] width 13 height 11
radio input "true"
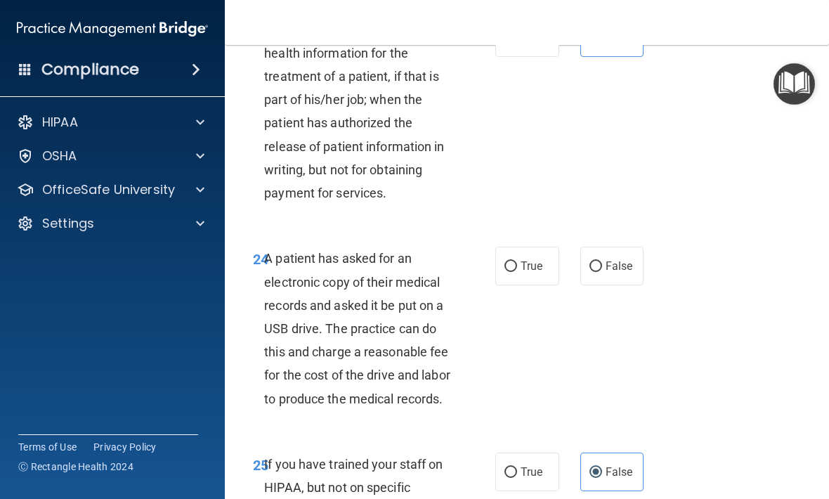
scroll to position [3483, 0]
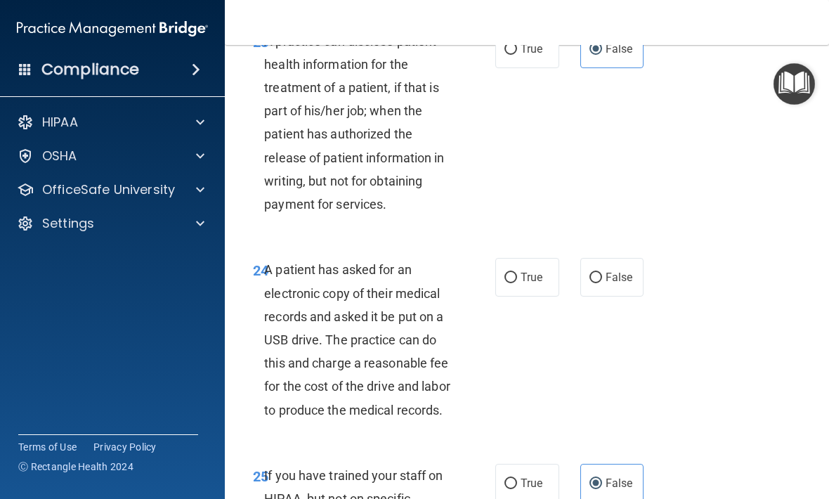
click at [555, 275] on label "True" at bounding box center [527, 277] width 64 height 39
click at [517, 275] on input "True" at bounding box center [510, 278] width 13 height 11
radio input "true"
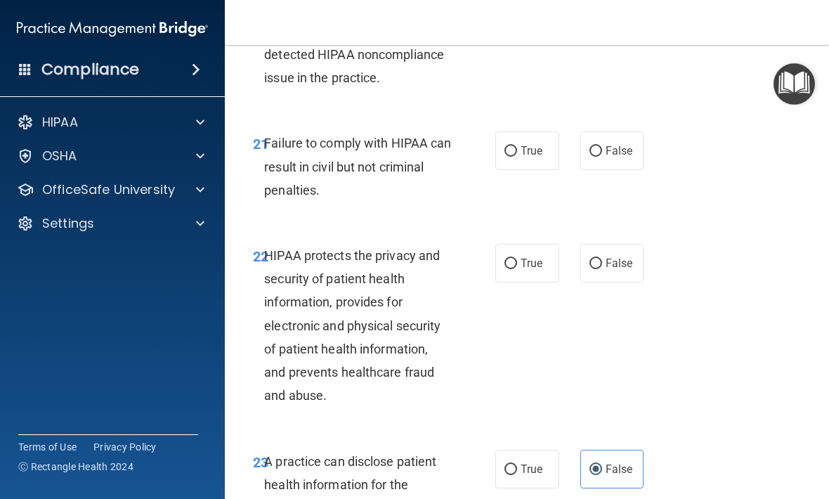
scroll to position [3062, 0]
click at [537, 282] on label "True" at bounding box center [527, 263] width 64 height 39
click at [517, 270] on input "True" at bounding box center [510, 264] width 13 height 11
radio input "true"
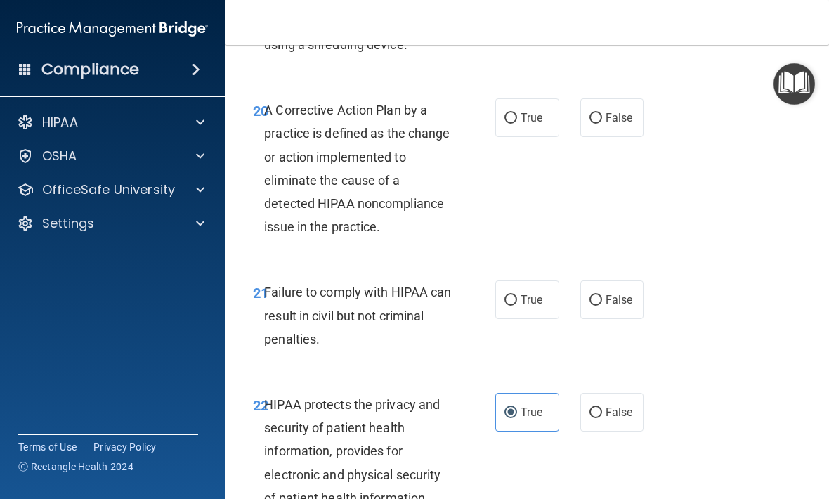
scroll to position [2916, 0]
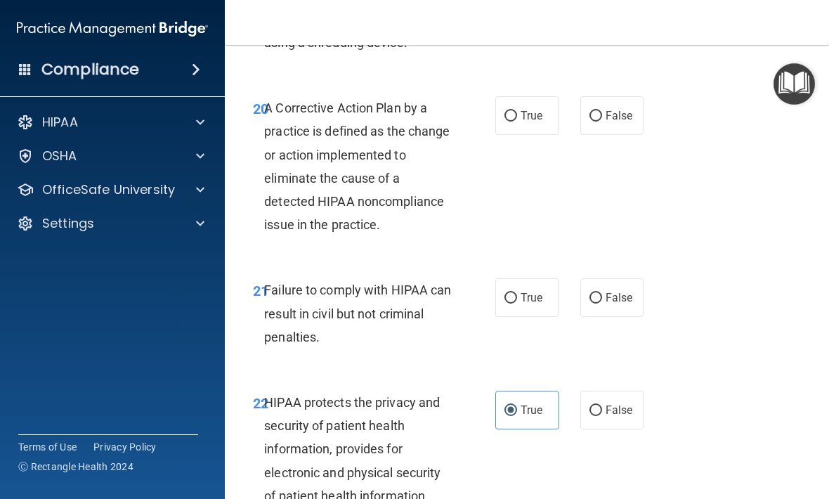
click at [618, 304] on span "False" at bounding box center [619, 297] width 27 height 13
click at [602, 304] on input "False" at bounding box center [595, 298] width 13 height 11
radio input "true"
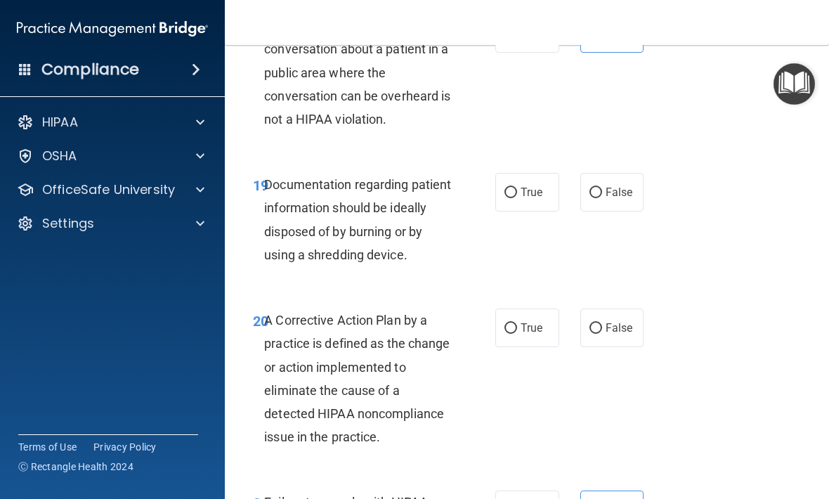
scroll to position [2703, 0]
click at [540, 200] on span "True" at bounding box center [532, 192] width 22 height 13
click at [517, 199] on input "True" at bounding box center [510, 193] width 13 height 11
radio input "true"
click at [549, 334] on label "True" at bounding box center [527, 328] width 64 height 39
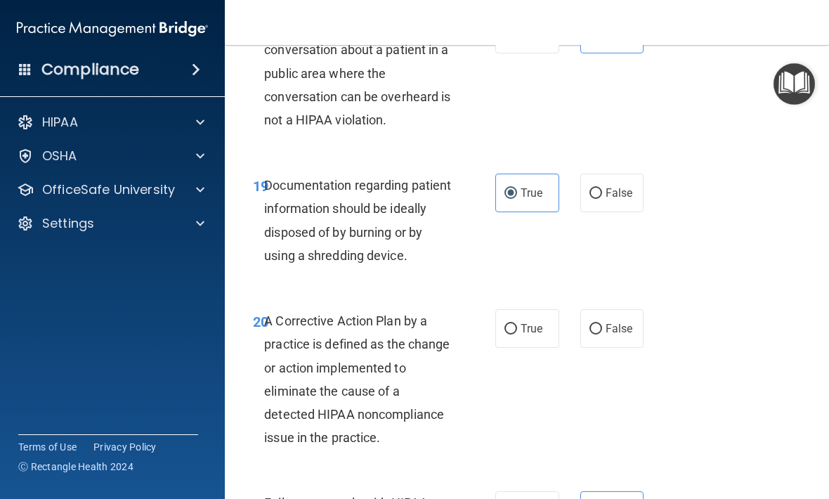
click at [517, 334] on input "True" at bounding box center [510, 329] width 13 height 11
radio input "true"
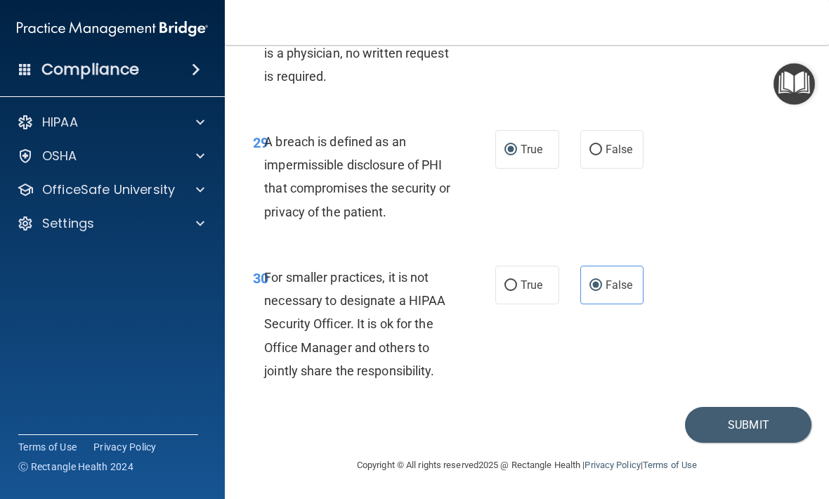
scroll to position [4451, 0]
click at [737, 433] on button "Submit" at bounding box center [748, 425] width 126 height 36
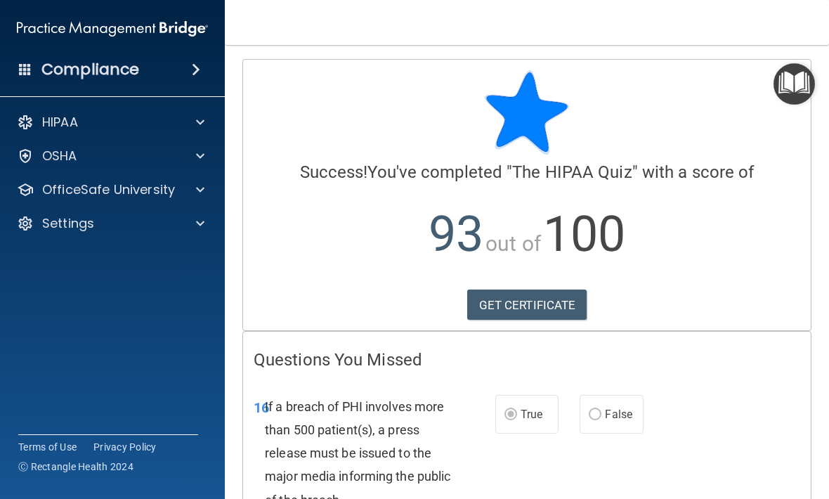
click at [790, 89] on img "Open Resource Center" at bounding box center [794, 83] width 41 height 41
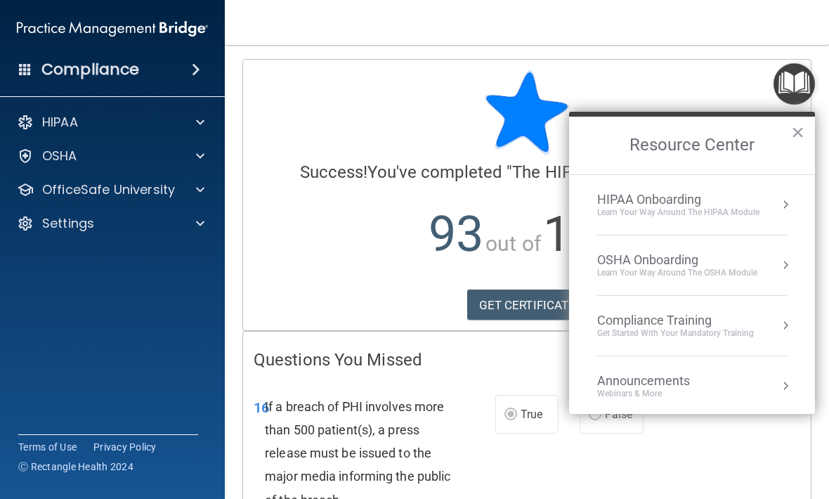
click at [785, 207] on button "Resource Center" at bounding box center [785, 204] width 14 height 14
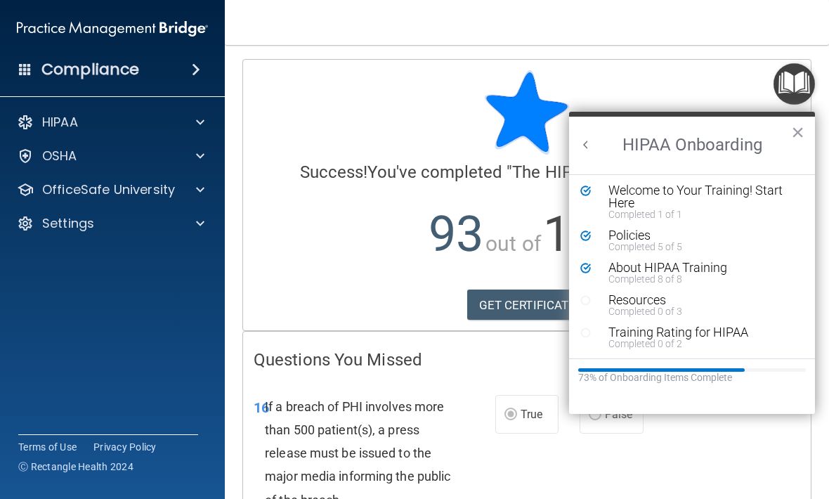
scroll to position [2, 0]
click at [648, 299] on div "Resources" at bounding box center [702, 300] width 188 height 13
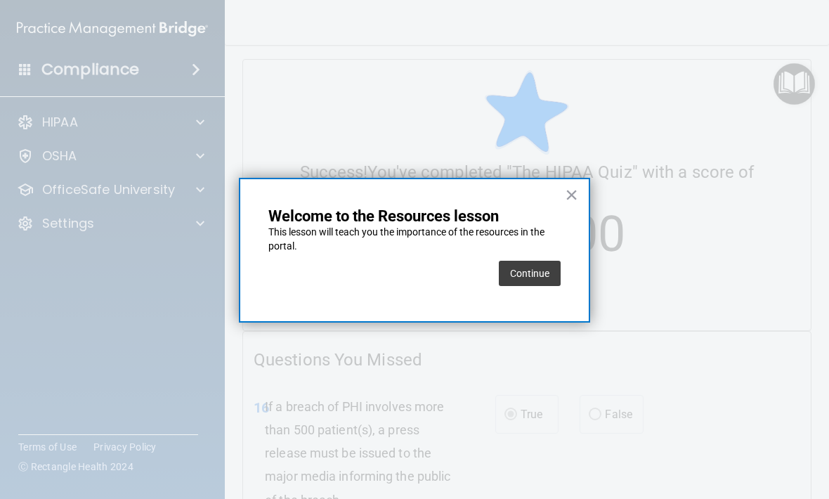
click at [531, 280] on button "Continue" at bounding box center [530, 273] width 62 height 25
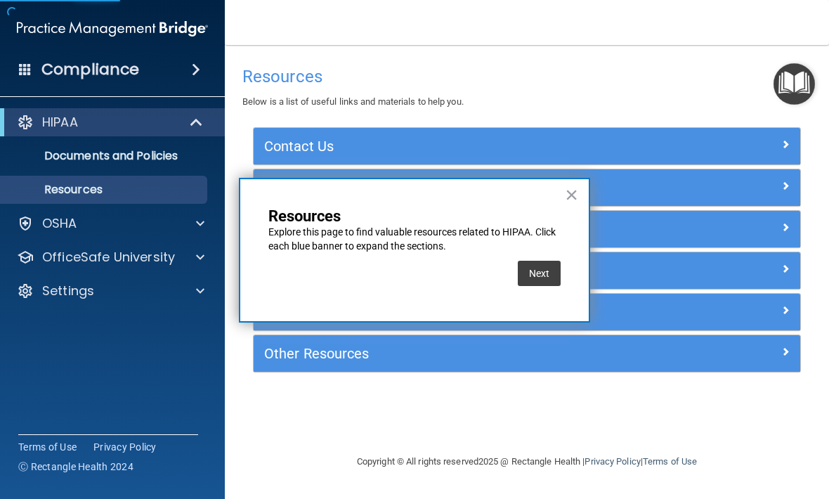
click at [537, 266] on button "Next" at bounding box center [539, 273] width 43 height 25
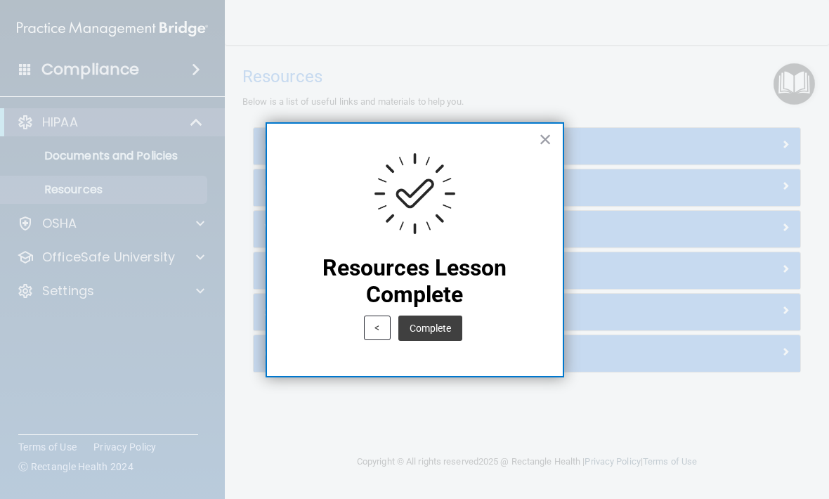
click at [443, 321] on button "Complete" at bounding box center [430, 327] width 64 height 25
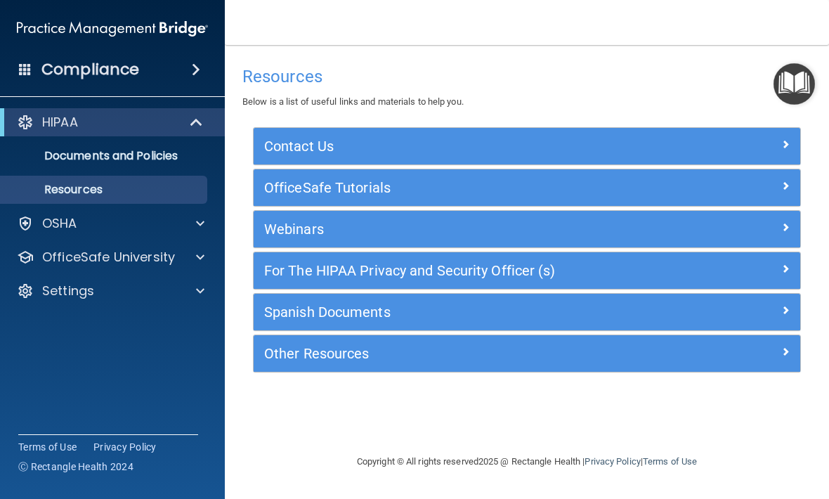
click at [794, 88] on img "Open Resource Center" at bounding box center [794, 83] width 41 height 41
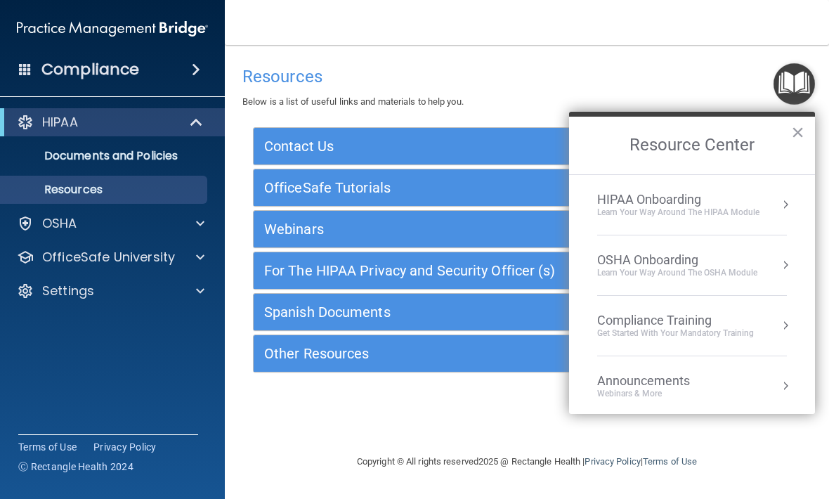
click at [710, 207] on div "Learn Your Way around the HIPAA module" at bounding box center [678, 213] width 162 height 12
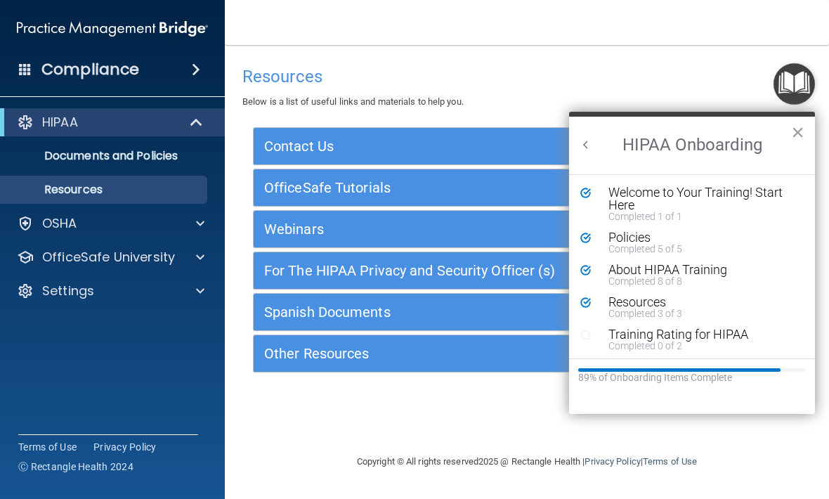
click at [642, 337] on div "Training Rating for HIPAA" at bounding box center [702, 334] width 188 height 13
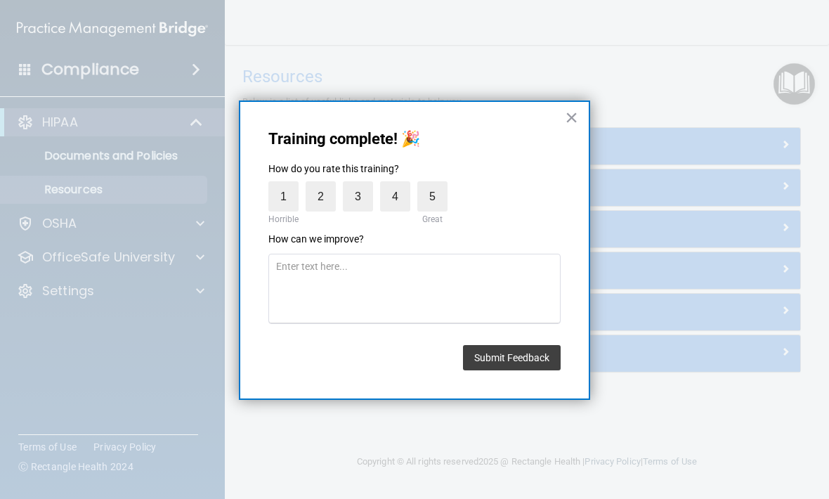
click at [447, 185] on label "5" at bounding box center [432, 196] width 30 height 30
click at [400, 185] on input "5" at bounding box center [400, 185] width 0 height 0
click at [537, 355] on button "Submit Feedback" at bounding box center [512, 357] width 98 height 25
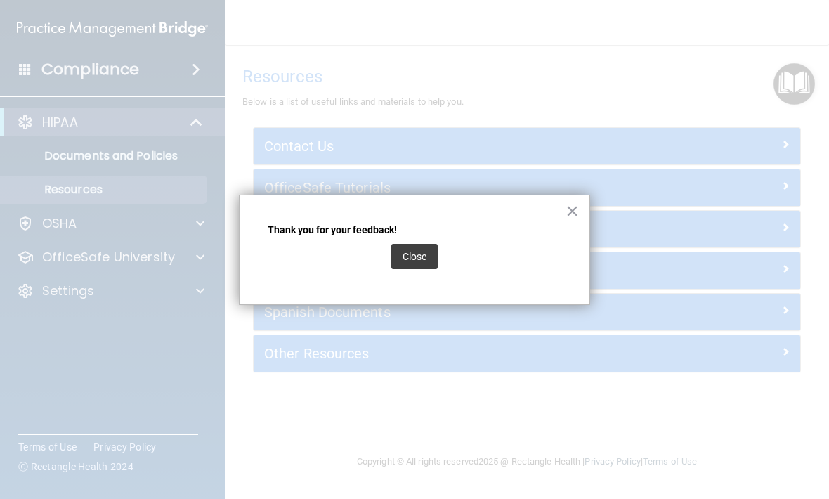
click at [412, 257] on button "Close" at bounding box center [414, 256] width 46 height 25
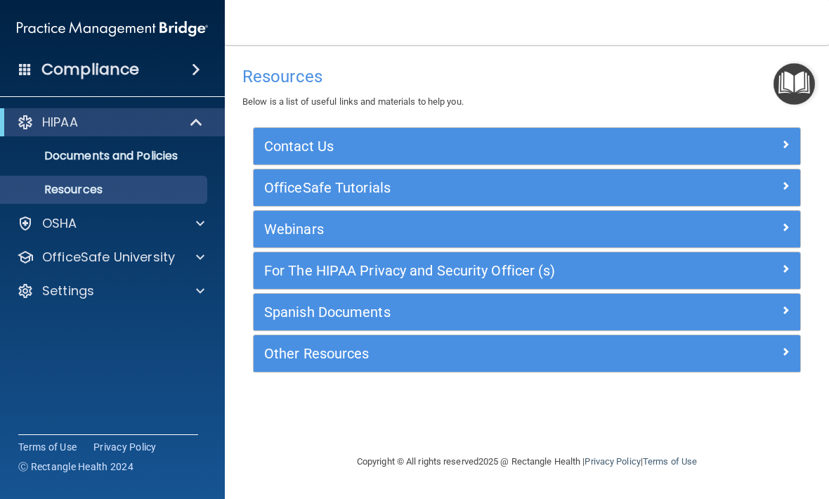
click at [783, 91] on img "Open Resource Center" at bounding box center [794, 83] width 41 height 41
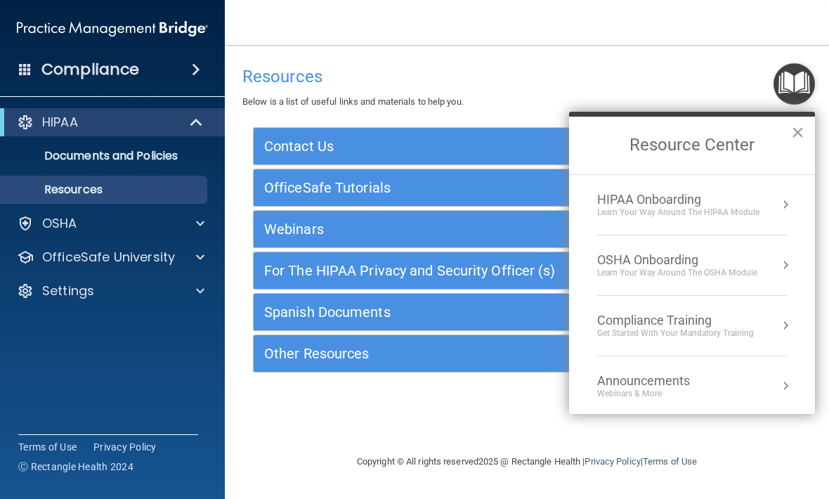
click at [722, 187] on li "HIPAA Onboarding Learn Your Way around the HIPAA module" at bounding box center [692, 205] width 190 height 60
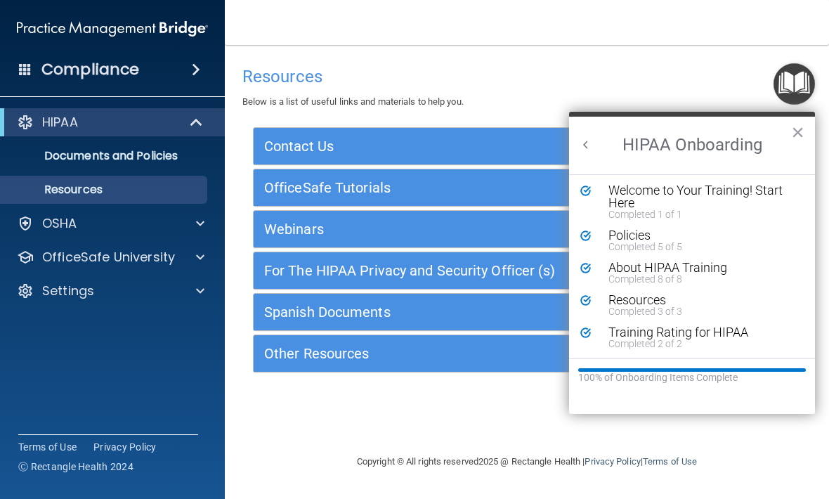
scroll to position [2, 0]
click at [794, 132] on button "×" at bounding box center [797, 132] width 13 height 22
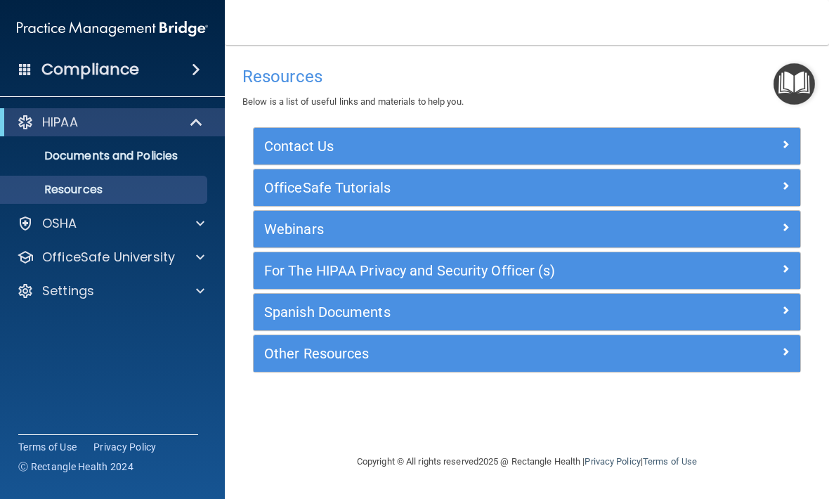
click at [807, 84] on img "Open Resource Center" at bounding box center [794, 83] width 41 height 41
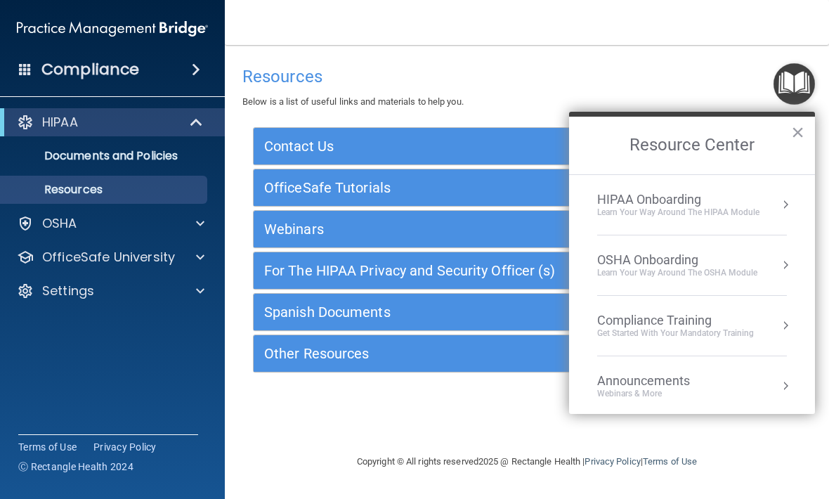
click at [716, 260] on div "OSHA Onboarding" at bounding box center [677, 259] width 160 height 15
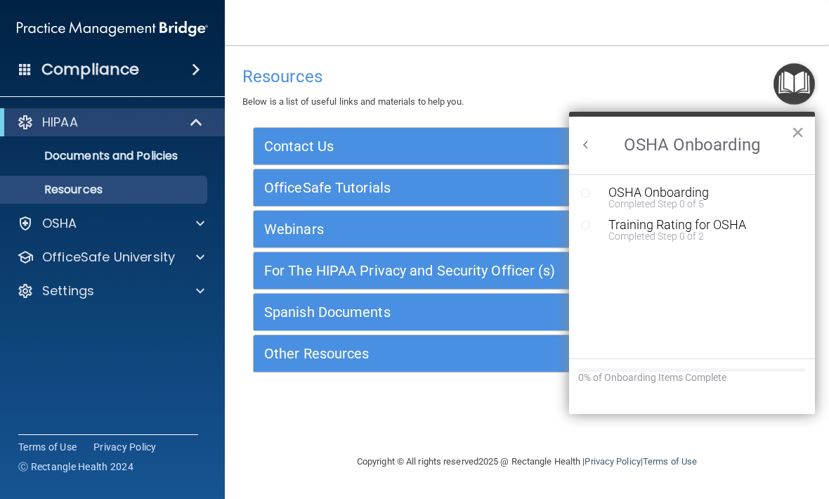
scroll to position [0, 0]
click at [716, 181] on ol "OSHA Onboarding Completed Step 0 of 5 Training Rating for OSHA Completed Step 0…" at bounding box center [692, 266] width 246 height 184
click at [731, 190] on div "OSHA Onboarding" at bounding box center [702, 192] width 188 height 13
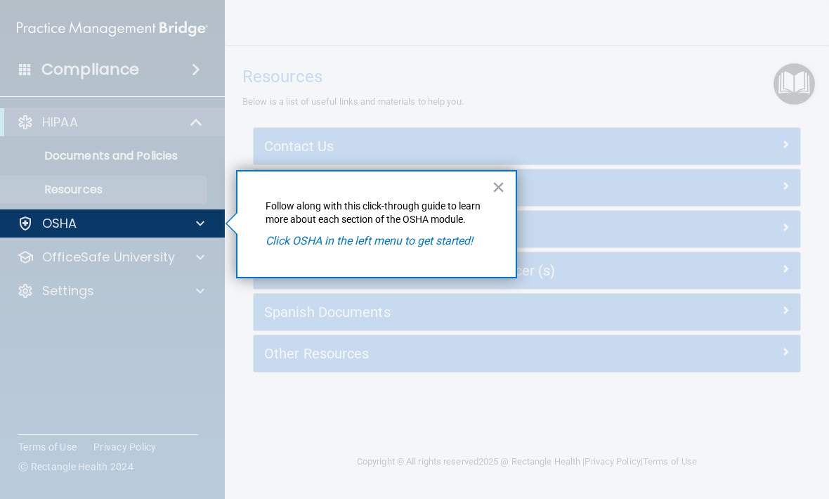
click at [450, 242] on em "Click OSHA in the left menu to get started!" at bounding box center [369, 240] width 207 height 13
click at [430, 241] on em "Click OSHA in the left menu to get started!" at bounding box center [369, 240] width 207 height 13
click at [299, 230] on div "× Follow along with this click-through guide to learn more about each section o…" at bounding box center [376, 224] width 281 height 109
click at [341, 244] on em "Click OSHA in the left menu to get started!" at bounding box center [369, 240] width 207 height 13
click at [362, 234] on em "Click OSHA in the left menu to get started!" at bounding box center [369, 240] width 207 height 13
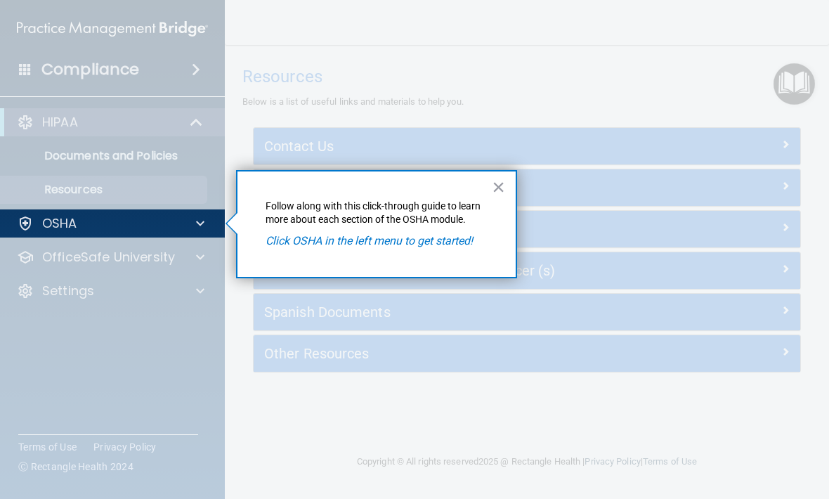
click at [213, 217] on div at bounding box center [198, 223] width 35 height 17
click at [380, 250] on div "× Follow along with this click-through guide to learn more about each section o…" at bounding box center [376, 224] width 281 height 109
click at [426, 251] on div "× Follow along with this click-through guide to learn more about each section o…" at bounding box center [376, 224] width 281 height 109
click at [499, 192] on button "×" at bounding box center [498, 187] width 13 height 22
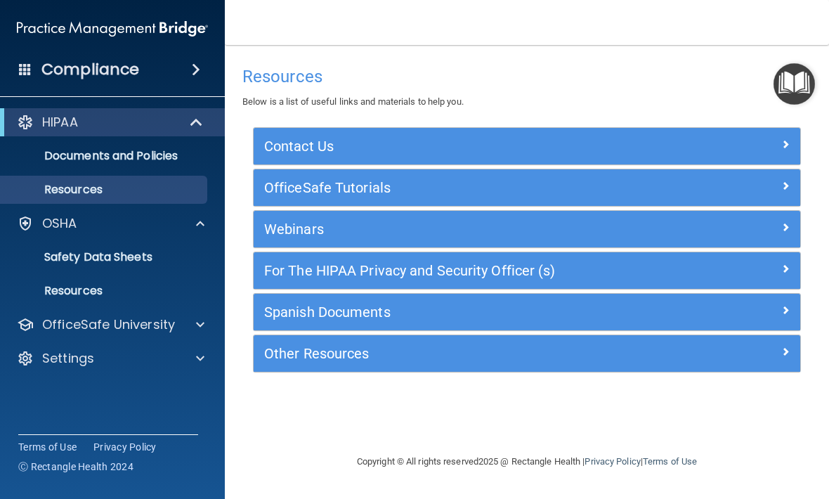
click at [778, 72] on img "Open Resource Center" at bounding box center [794, 83] width 41 height 41
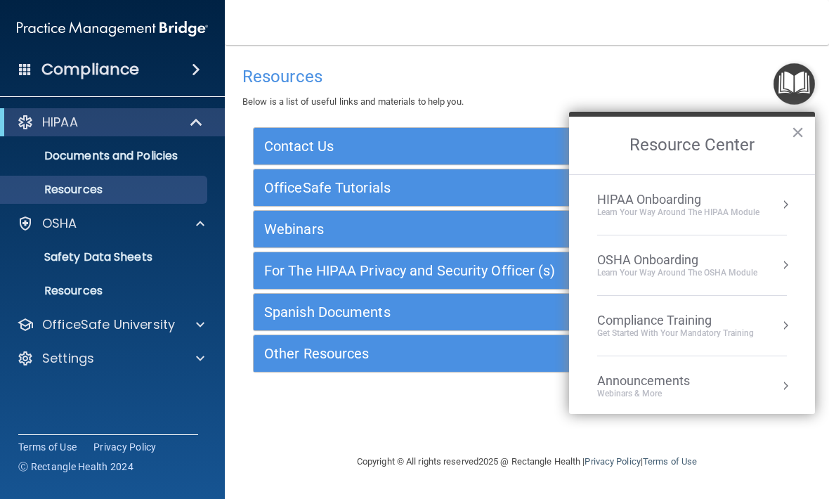
click at [704, 275] on div "Learn your way around the OSHA module" at bounding box center [677, 273] width 160 height 12
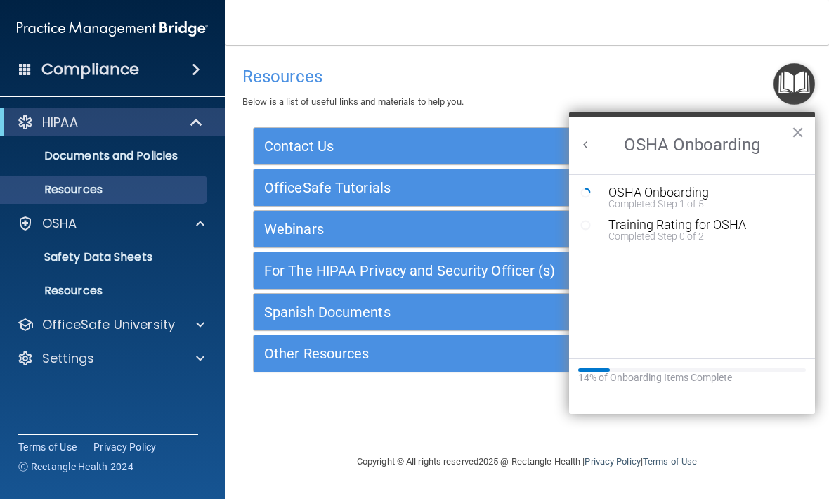
click at [729, 195] on div "OSHA Onboarding" at bounding box center [702, 192] width 188 height 13
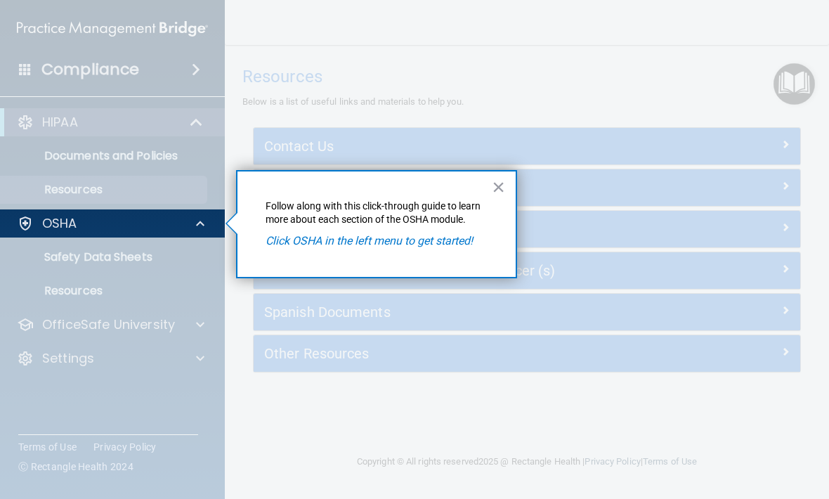
click at [465, 235] on em "Click OSHA in the left menu to get started!" at bounding box center [369, 240] width 207 height 13
click at [448, 241] on em "Click OSHA in the left menu to get started!" at bounding box center [369, 240] width 207 height 13
click at [204, 224] on span at bounding box center [200, 223] width 8 height 17
click at [203, 230] on span at bounding box center [200, 223] width 8 height 17
click at [447, 252] on div "× Follow along with this click-through guide to learn more about each section o…" at bounding box center [376, 224] width 281 height 109
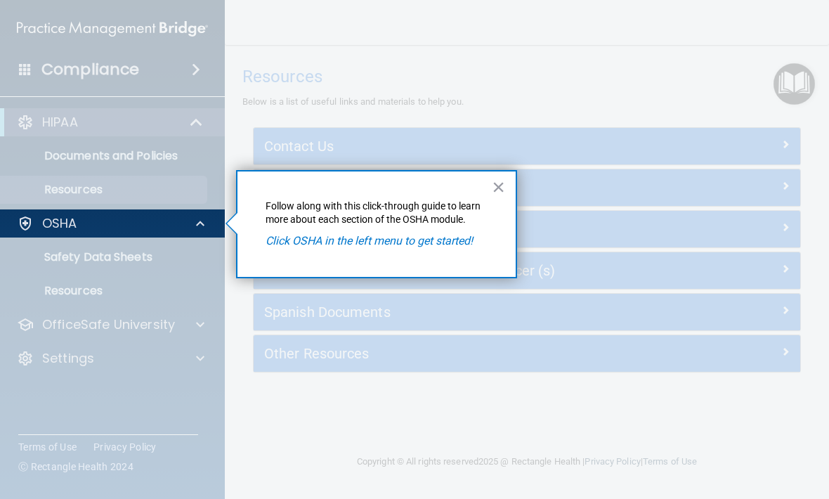
click at [492, 186] on button "×" at bounding box center [498, 187] width 13 height 22
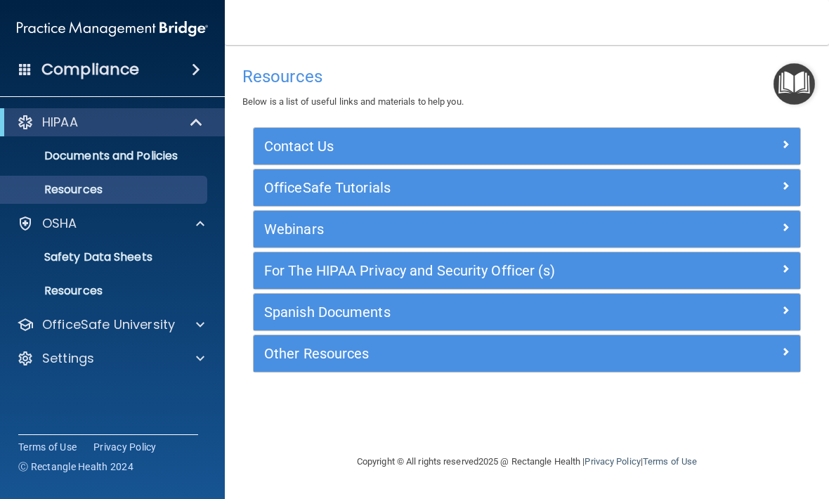
click at [133, 256] on p "Safety Data Sheets" at bounding box center [105, 257] width 192 height 14
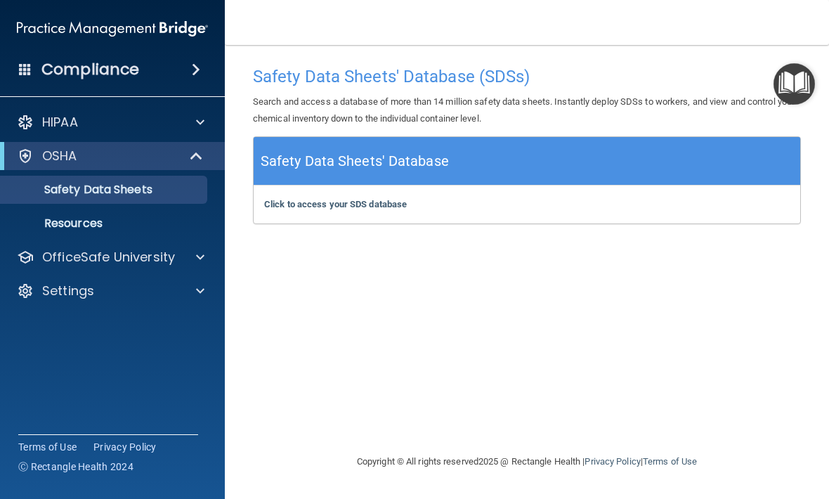
click at [389, 199] on b "Click to access your SDS database" at bounding box center [335, 204] width 143 height 11
click at [787, 75] on img "Open Resource Center" at bounding box center [794, 83] width 41 height 41
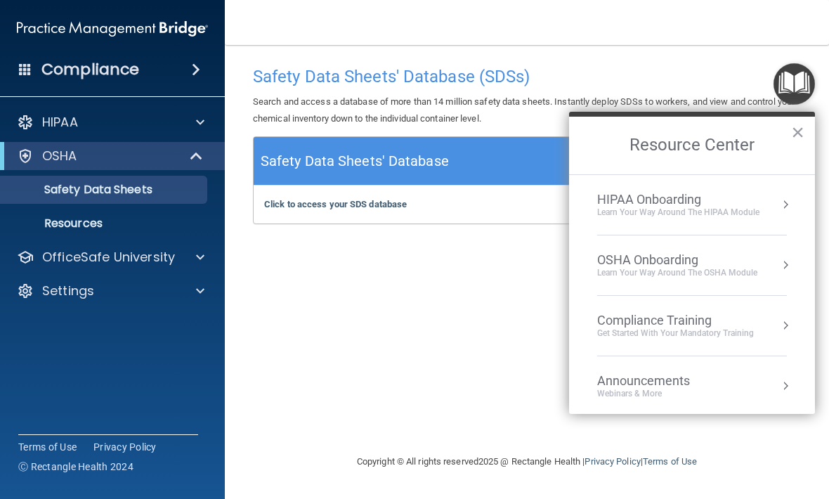
click at [729, 324] on div "Compliance Training" at bounding box center [675, 320] width 157 height 15
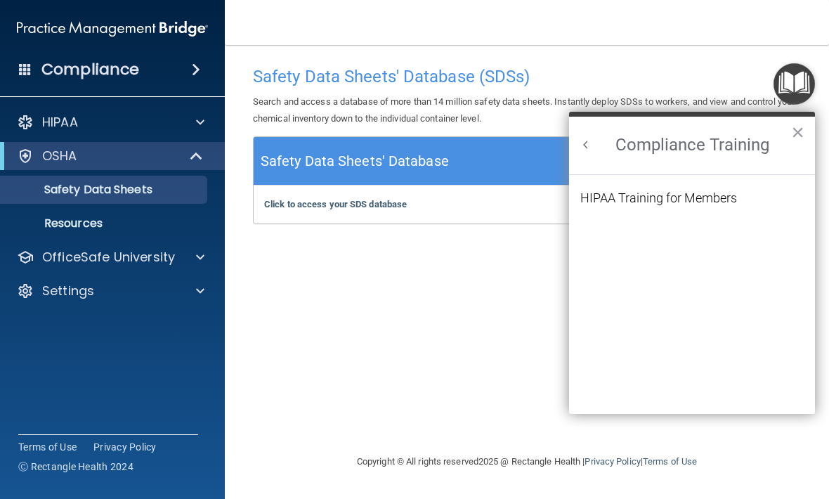
click at [712, 197] on div "HIPAA Training for Members" at bounding box center [658, 198] width 157 height 13
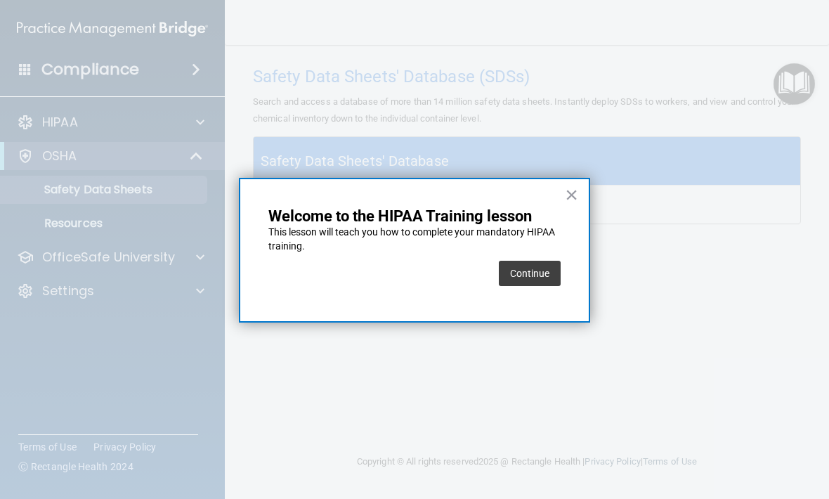
click at [540, 276] on button "Continue" at bounding box center [530, 273] width 62 height 25
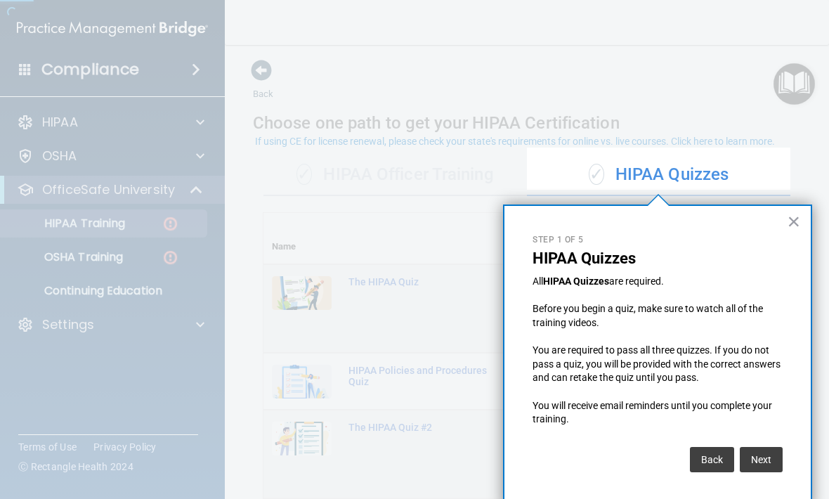
scroll to position [4, 0]
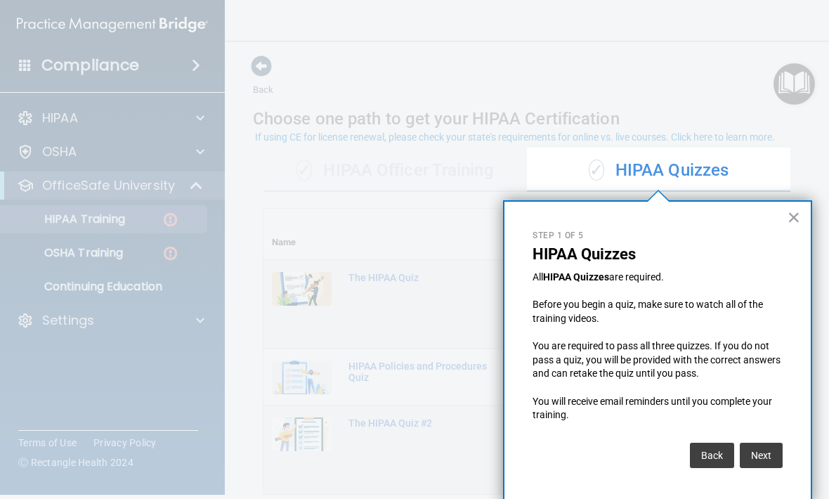
click at [774, 455] on button "Next" at bounding box center [761, 455] width 43 height 25
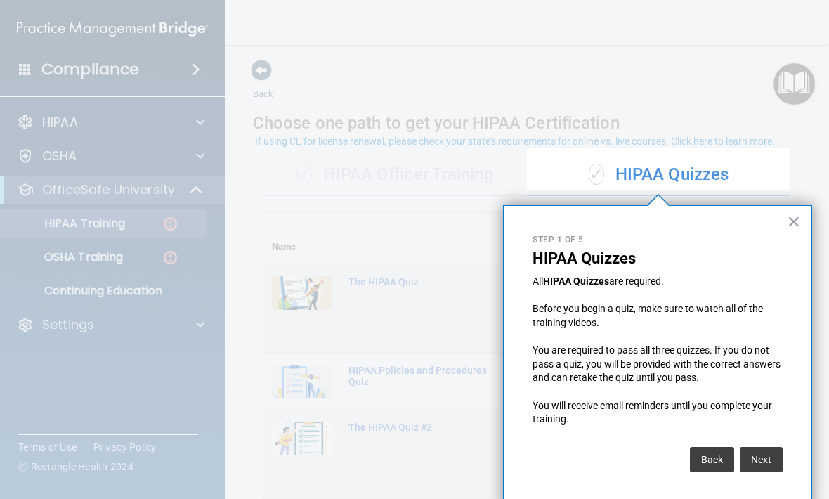
scroll to position [514, 0]
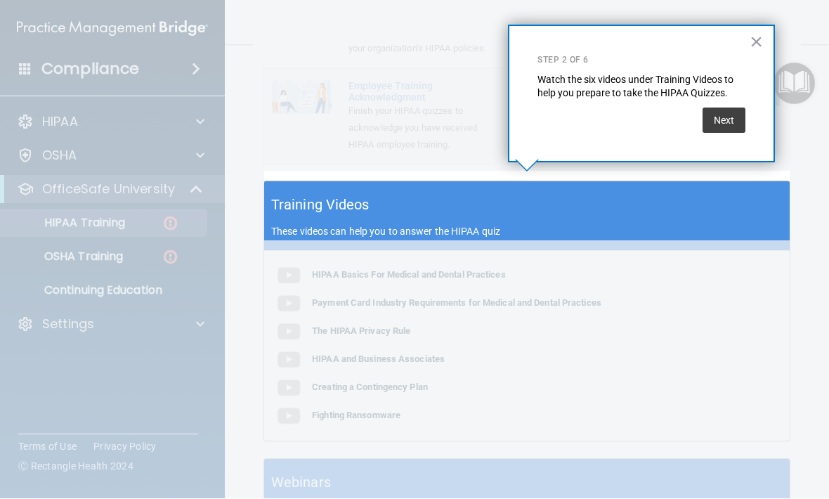
click at [729, 118] on button "Next" at bounding box center [724, 120] width 43 height 25
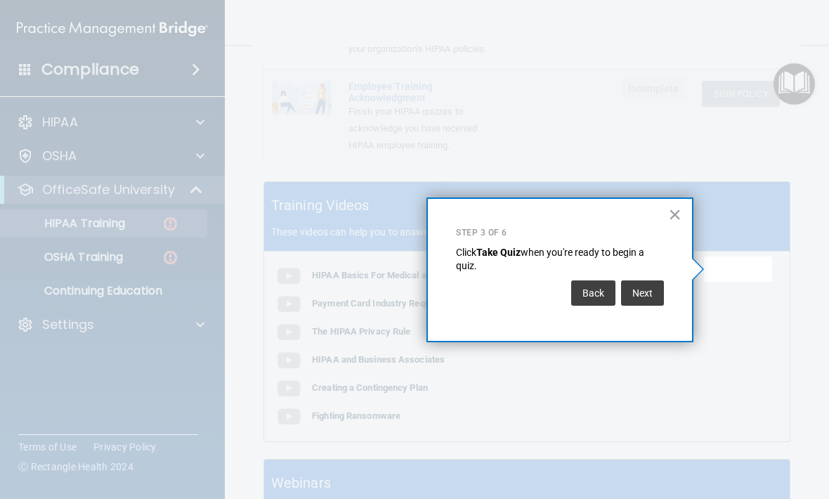
scroll to position [0, 0]
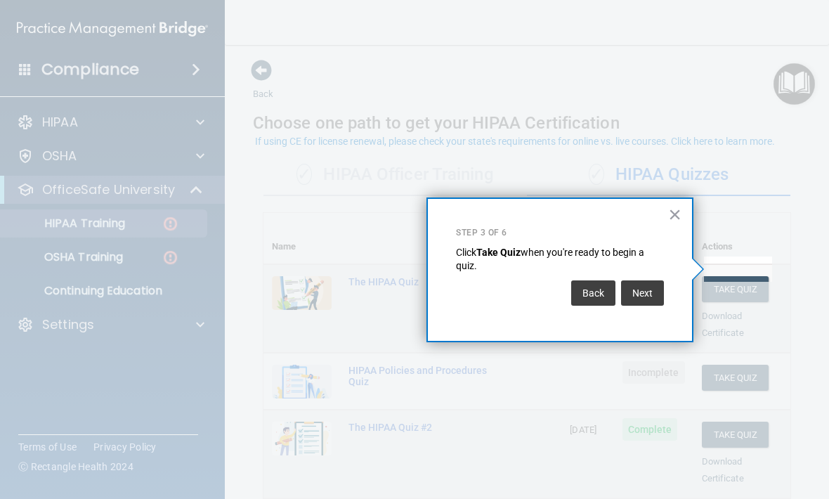
click at [641, 289] on button "Next" at bounding box center [642, 292] width 43 height 25
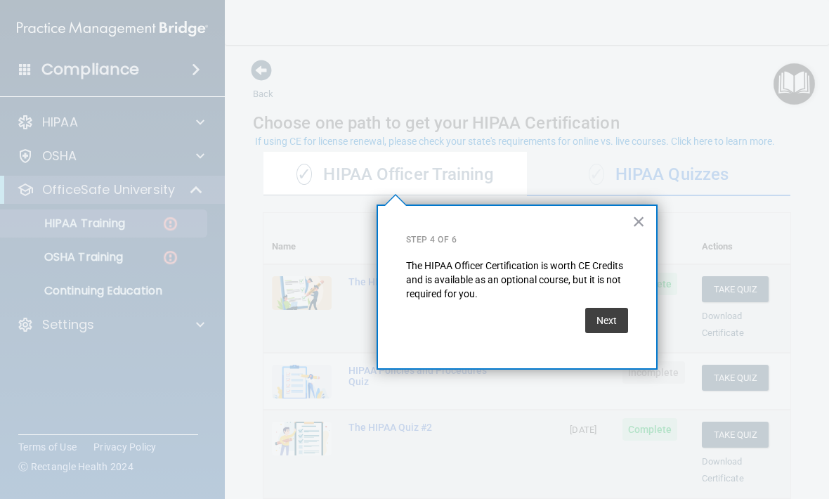
click at [614, 318] on button "Next" at bounding box center [606, 320] width 43 height 25
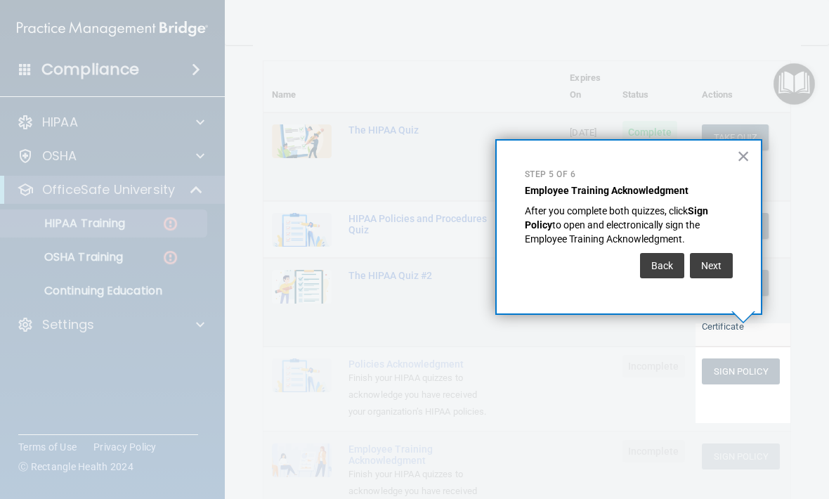
click at [717, 272] on button "Next" at bounding box center [711, 265] width 43 height 25
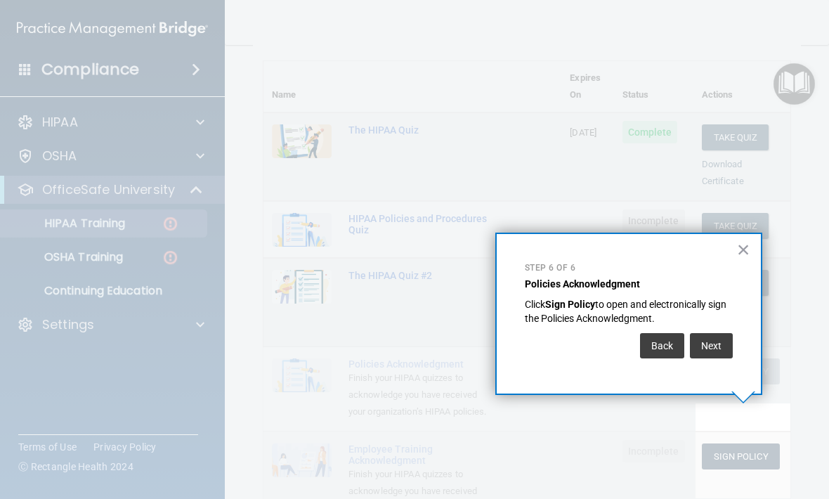
scroll to position [191, 0]
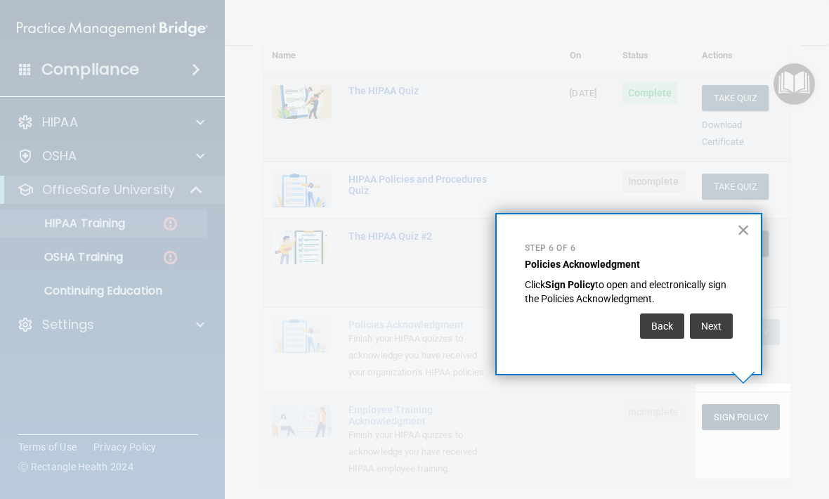
click at [705, 330] on button "Next" at bounding box center [711, 325] width 43 height 25
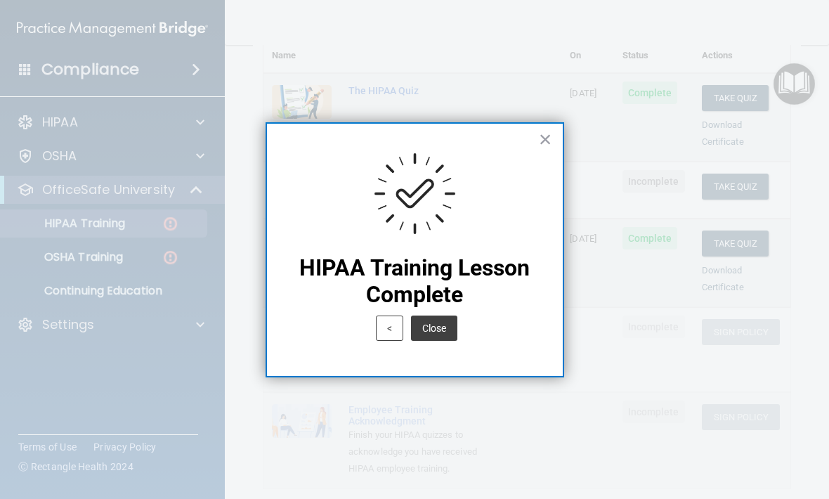
click at [443, 328] on button "Close" at bounding box center [434, 327] width 46 height 25
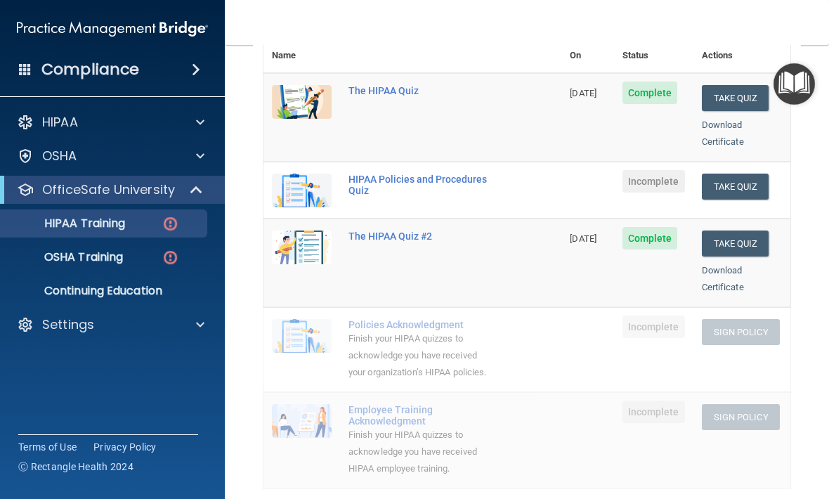
click at [745, 174] on button "Take Quiz" at bounding box center [735, 187] width 67 height 26
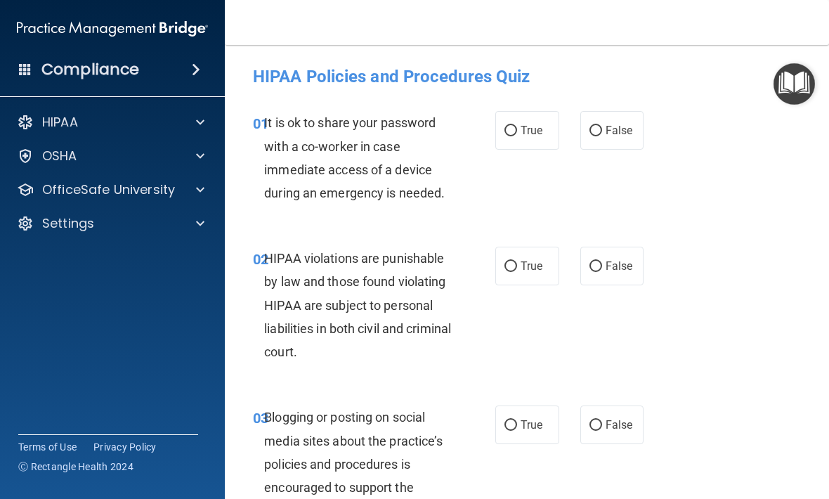
click at [599, 129] on input "False" at bounding box center [595, 131] width 13 height 11
radio input "true"
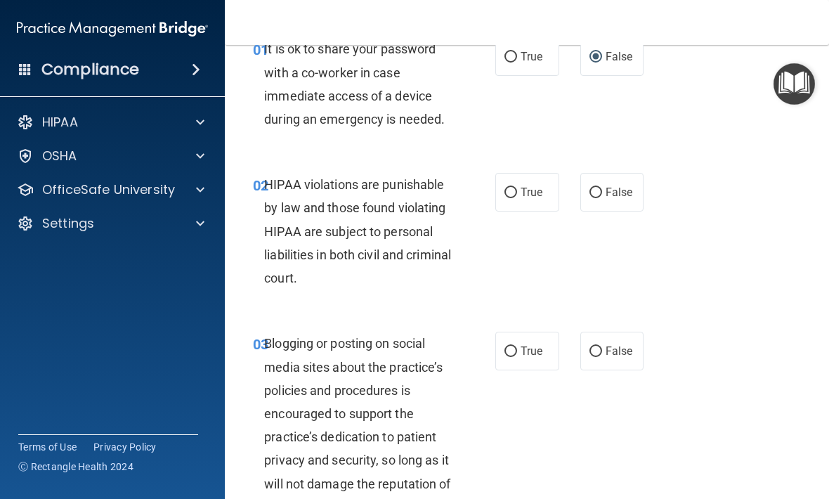
scroll to position [75, 0]
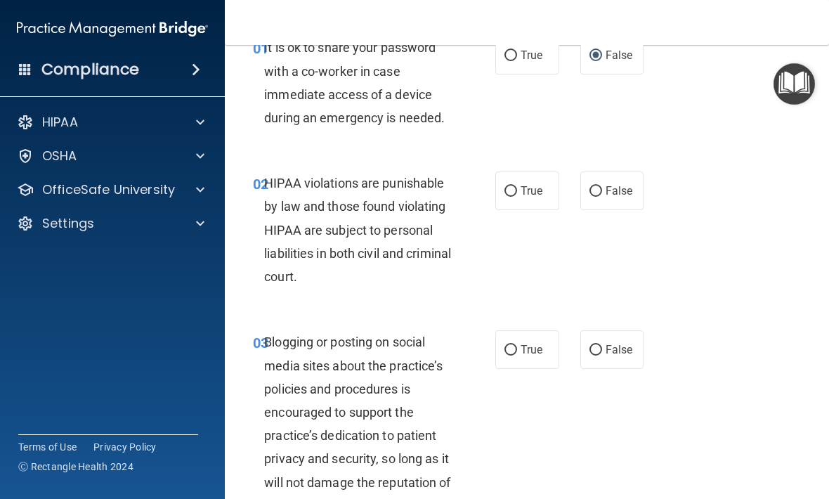
click at [526, 199] on label "True" at bounding box center [527, 190] width 64 height 39
click at [517, 197] on input "True" at bounding box center [510, 191] width 13 height 11
radio input "true"
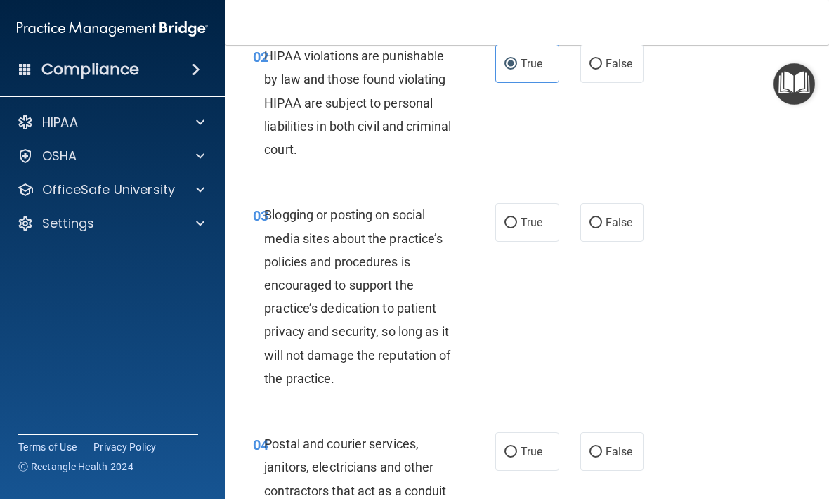
scroll to position [210, 0]
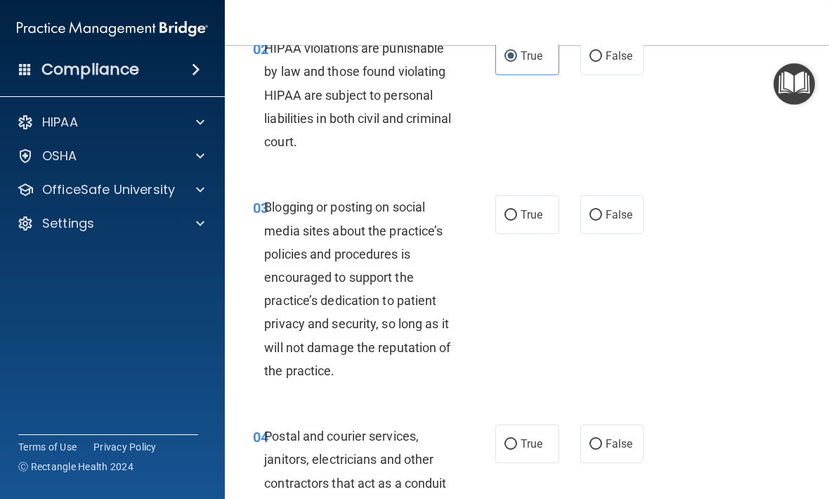
click at [530, 219] on span "True" at bounding box center [532, 214] width 22 height 13
click at [517, 219] on input "True" at bounding box center [510, 215] width 13 height 11
radio input "true"
click at [627, 221] on label "False" at bounding box center [612, 214] width 64 height 39
click at [602, 221] on input "False" at bounding box center [595, 215] width 13 height 11
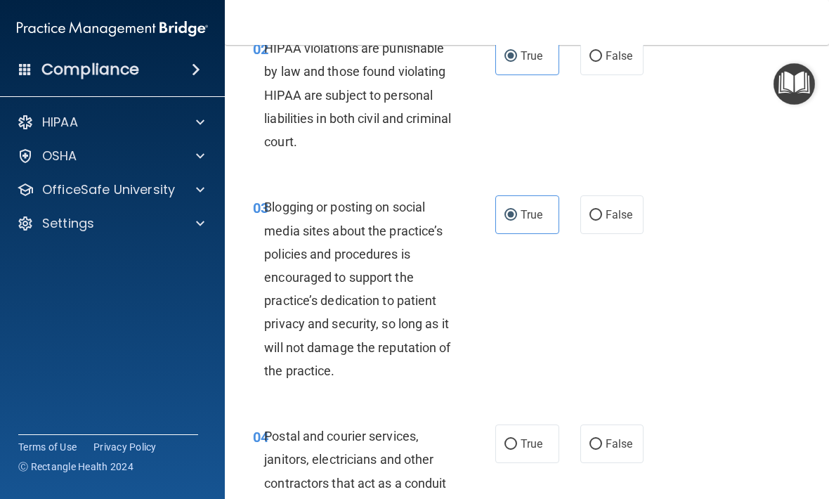
radio input "true"
radio input "false"
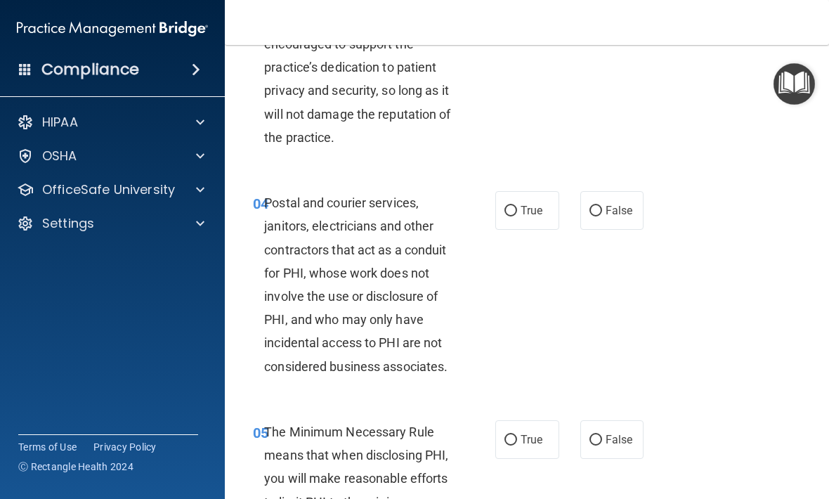
scroll to position [444, 0]
click at [604, 202] on label "False" at bounding box center [612, 209] width 64 height 39
click at [602, 205] on input "False" at bounding box center [595, 210] width 13 height 11
radio input "true"
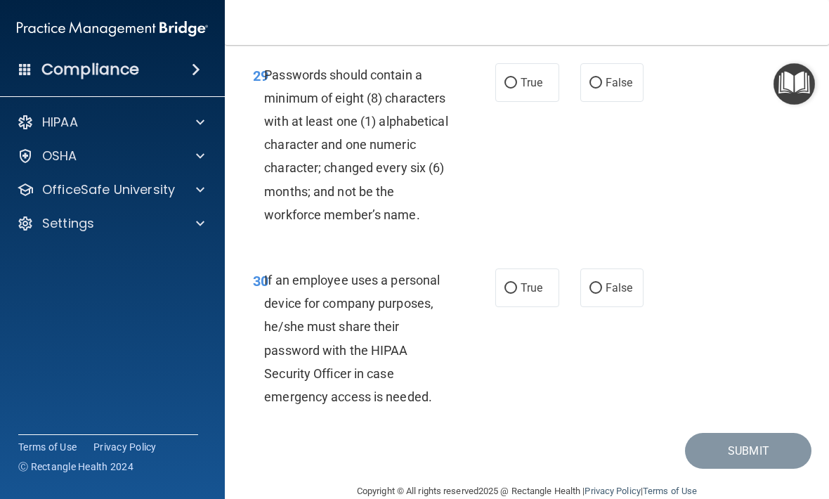
scroll to position [4869, 0]
click at [628, 282] on span "False" at bounding box center [619, 288] width 27 height 13
click at [602, 284] on input "False" at bounding box center [595, 289] width 13 height 11
radio input "true"
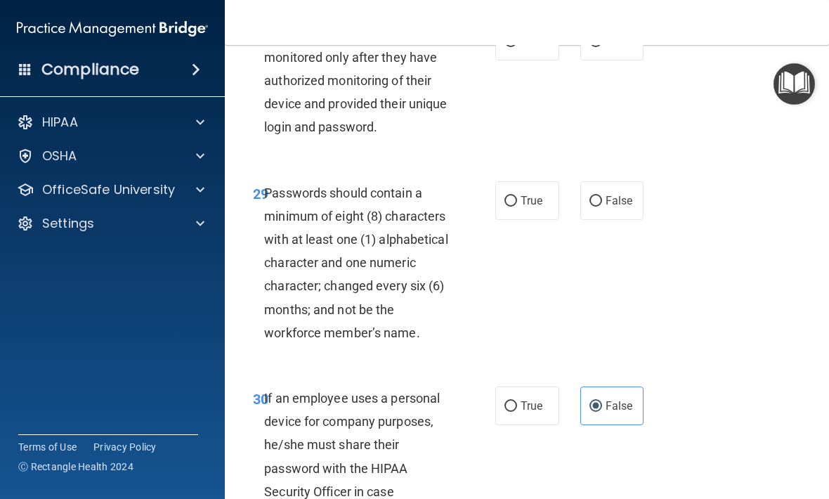
scroll to position [4754, 0]
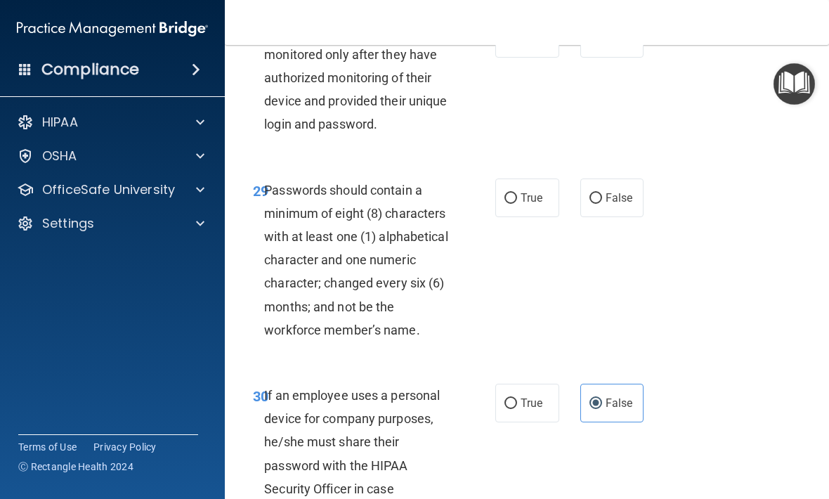
click at [609, 191] on span "False" at bounding box center [619, 197] width 27 height 13
click at [602, 193] on input "False" at bounding box center [595, 198] width 13 height 11
radio input "true"
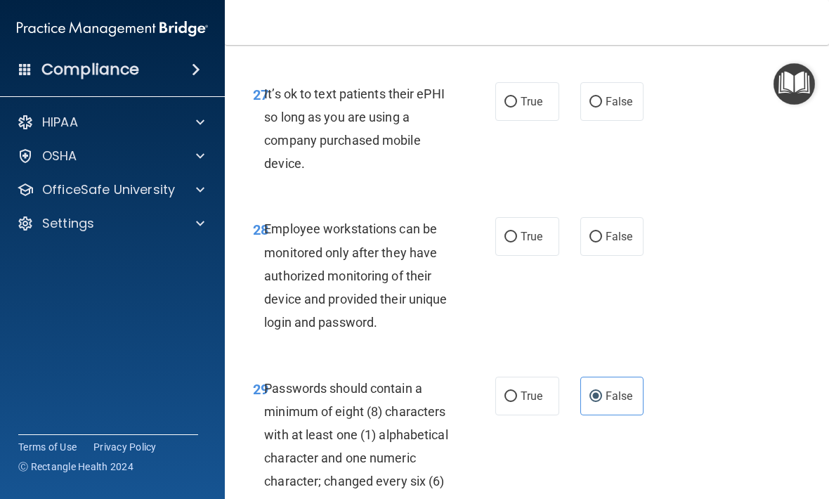
scroll to position [4555, 0]
click at [533, 230] on span "True" at bounding box center [532, 236] width 22 height 13
click at [517, 233] on input "True" at bounding box center [510, 238] width 13 height 11
radio input "true"
